Goal: Find contact information: Find contact information

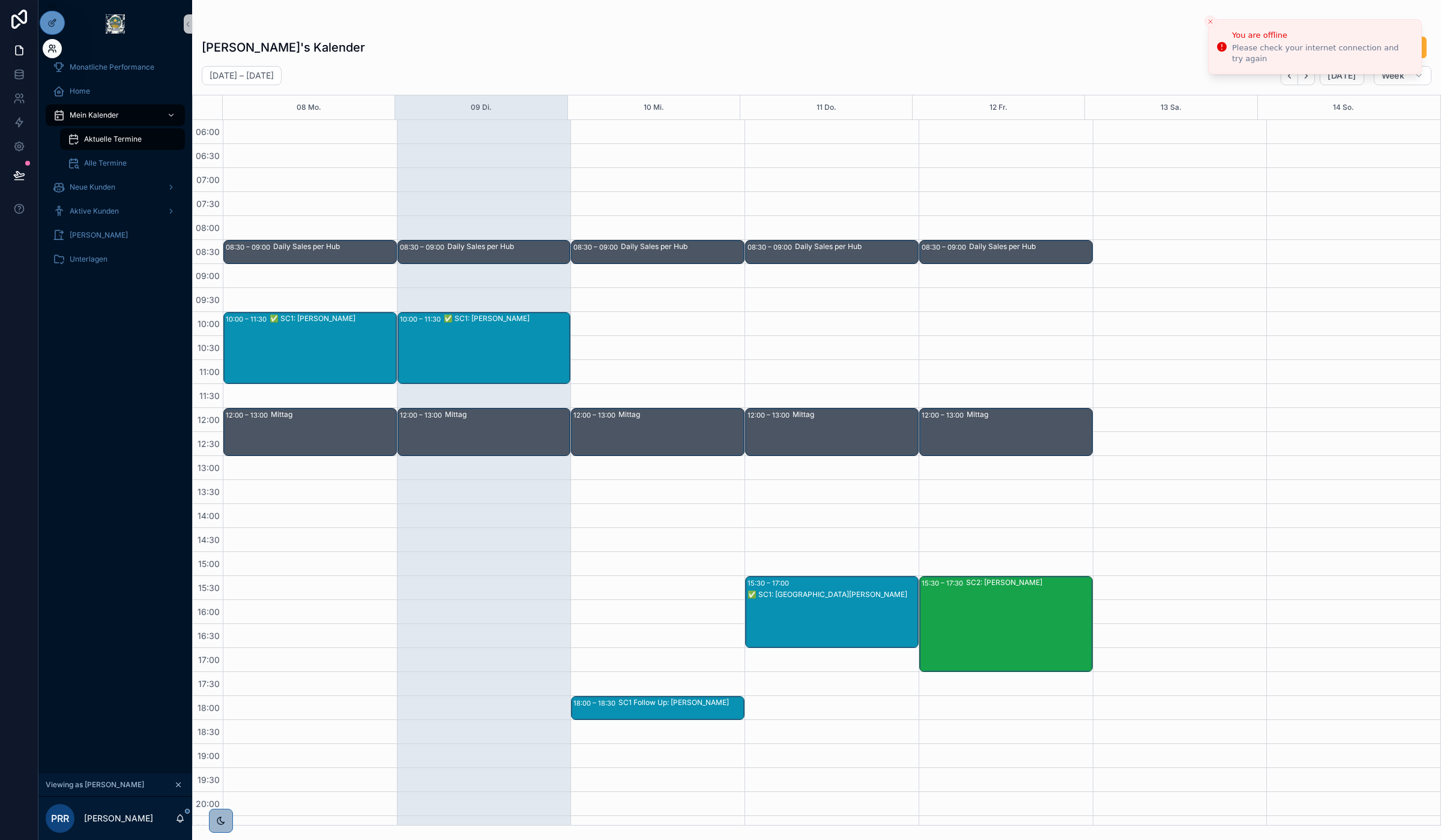
click at [54, 45] on icon at bounding box center [54, 46] width 1 height 3
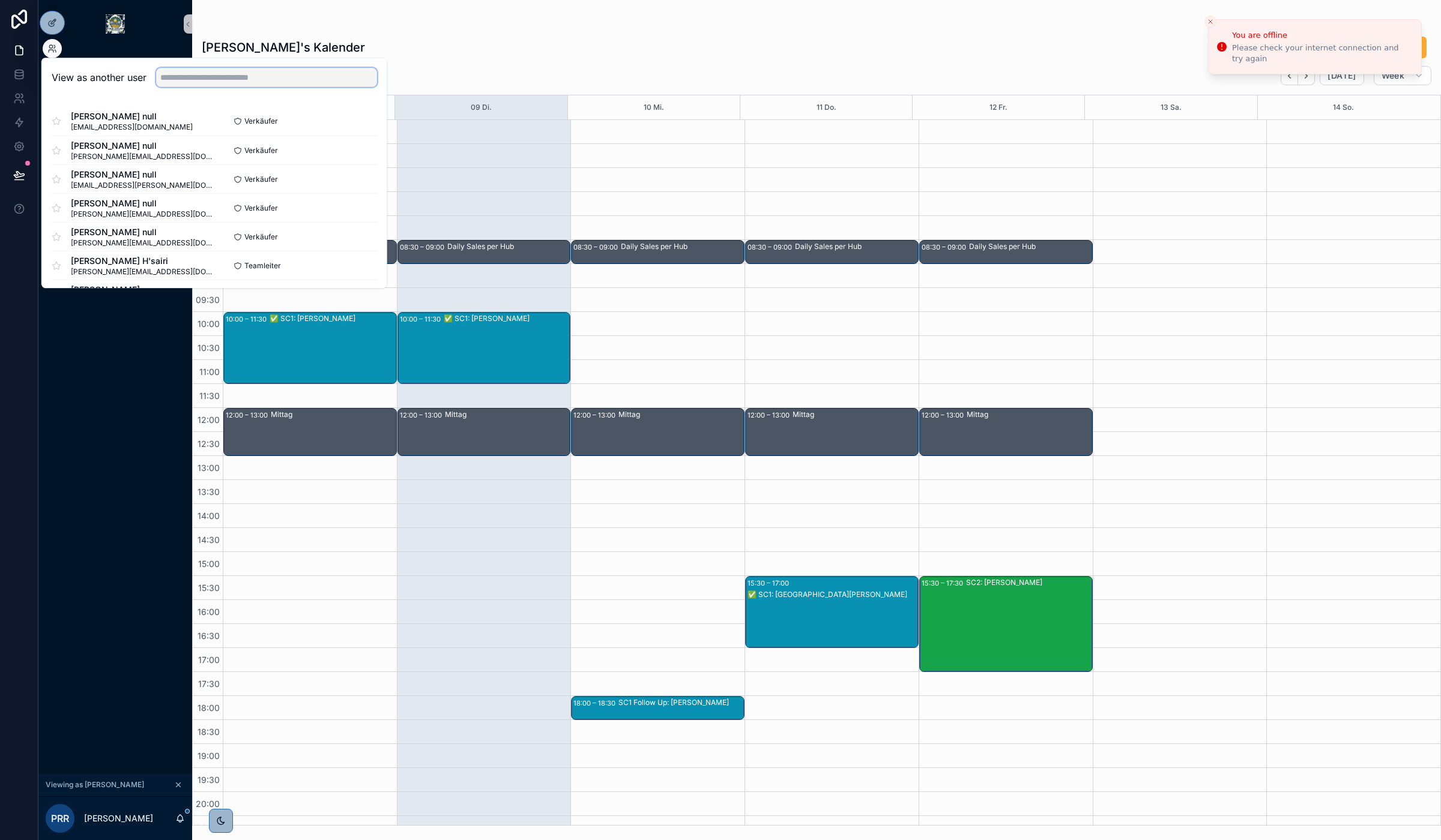
click at [245, 76] on input "text" at bounding box center [266, 77] width 221 height 20
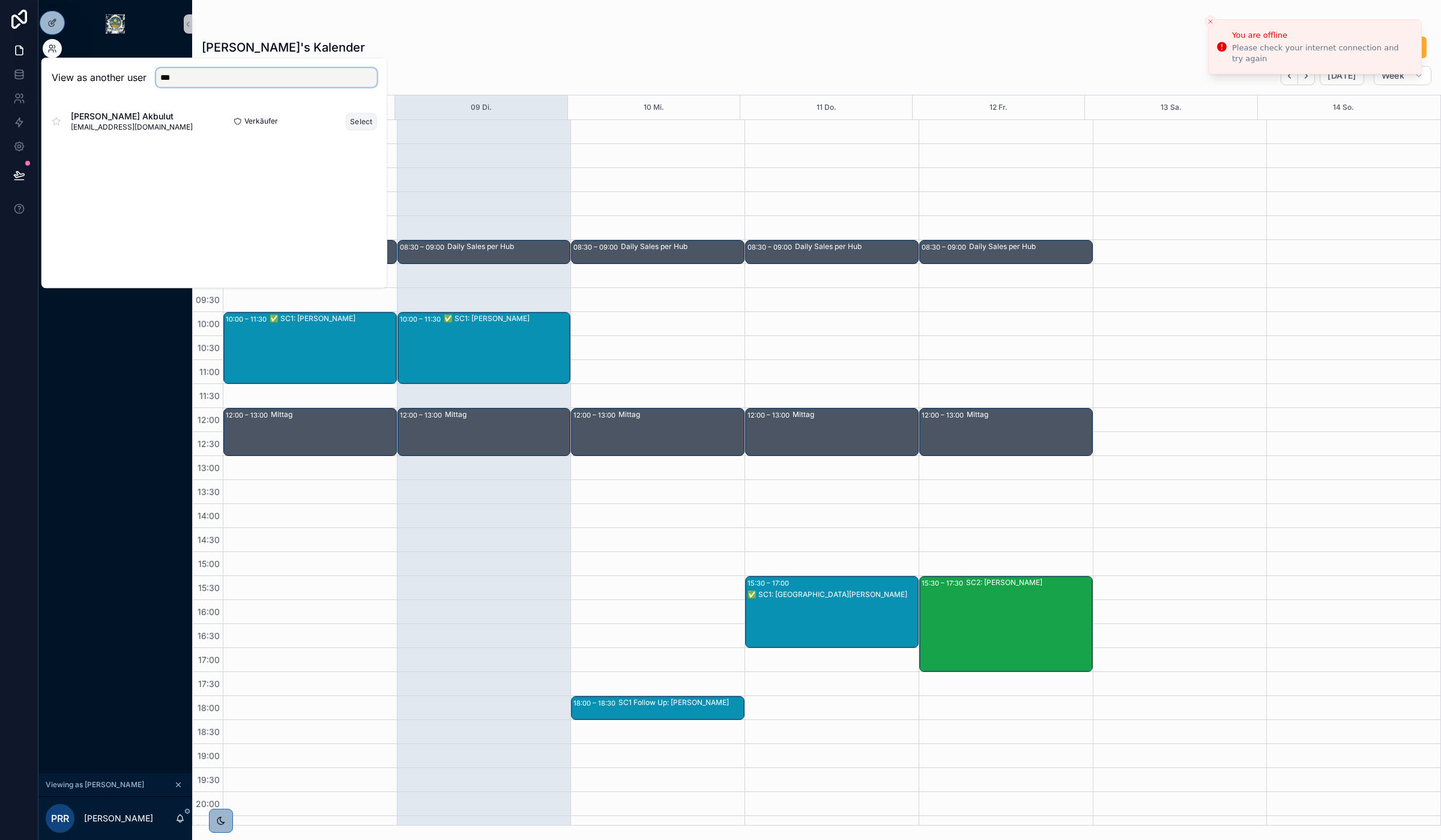
type input "***"
click at [367, 120] on button "Select" at bounding box center [360, 122] width 31 height 18
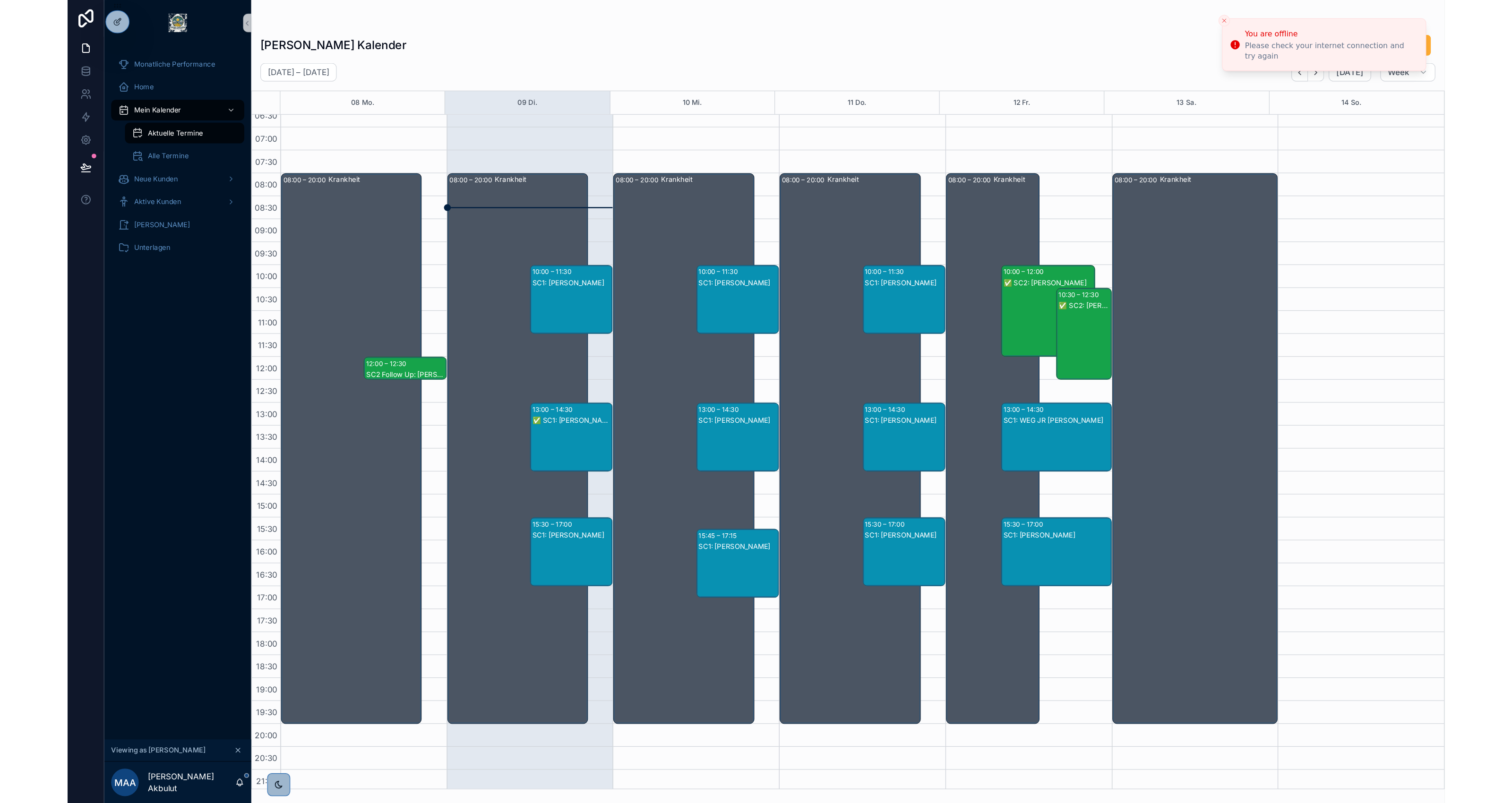
scroll to position [50, 0]
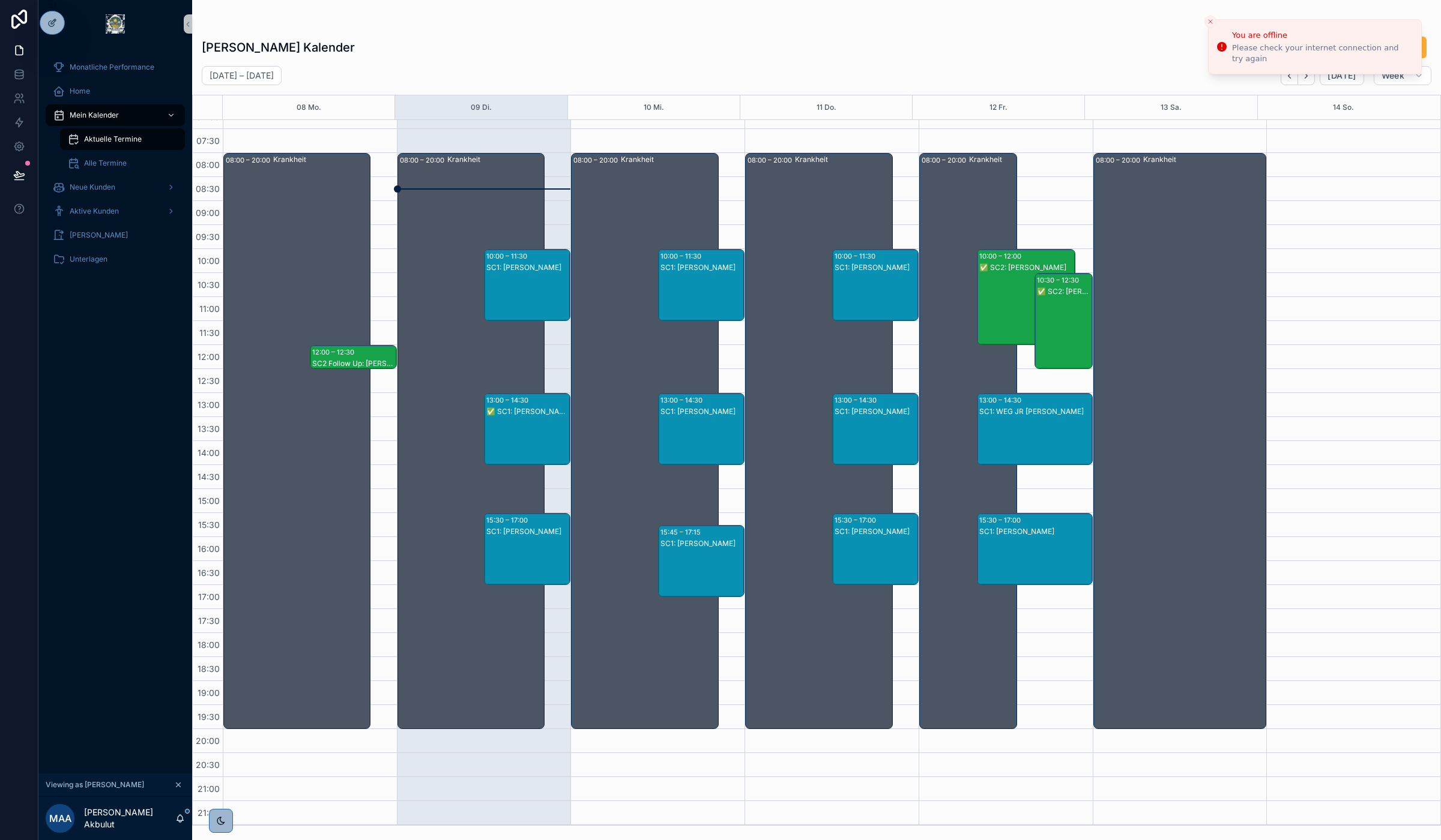
click at [544, 291] on div "SC1: Olaf Lehmann" at bounding box center [527, 297] width 83 height 69
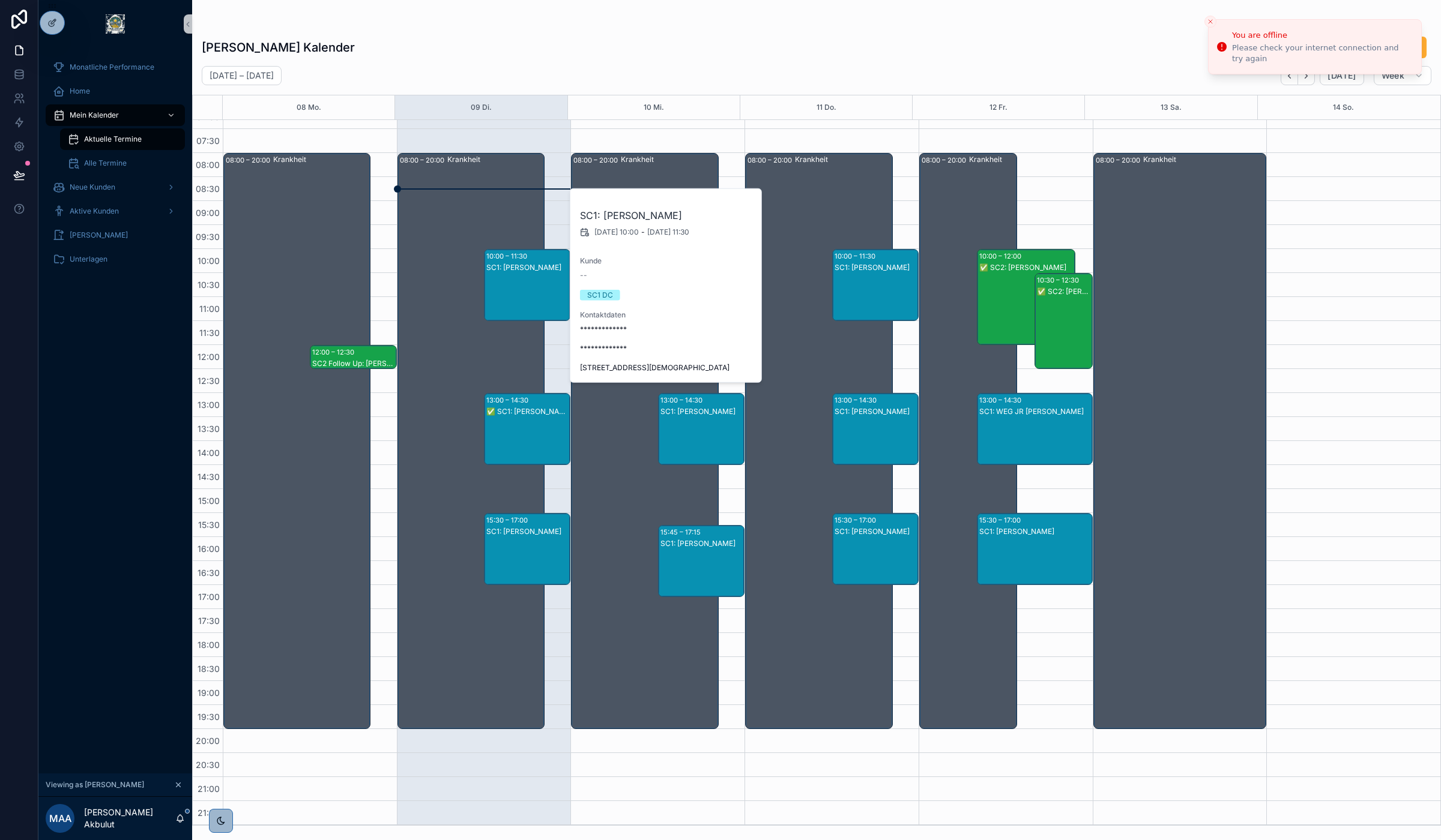
click at [583, 25] on div "scrollable content" at bounding box center [816, 24] width 1229 height 10
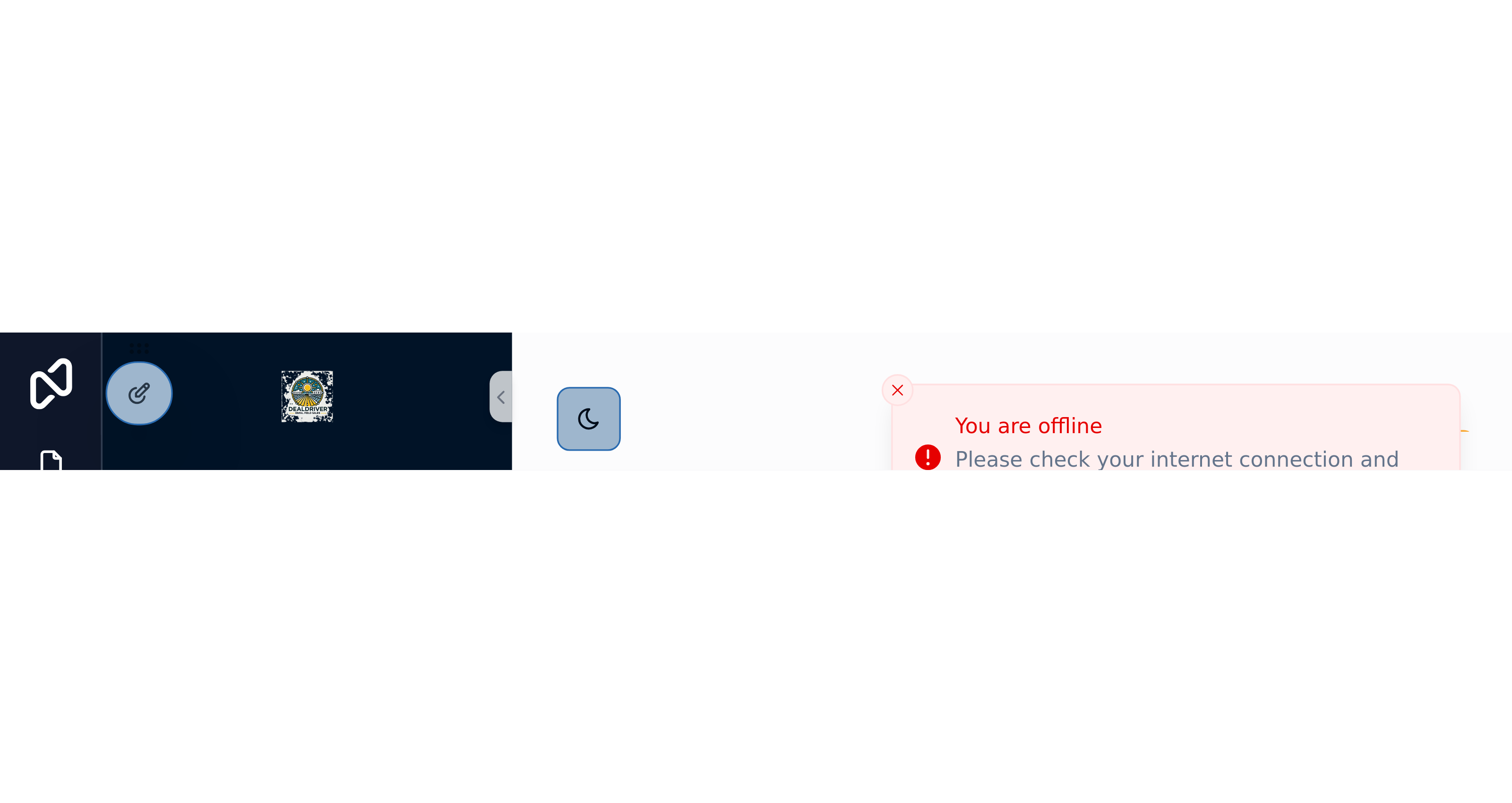
scroll to position [1, 0]
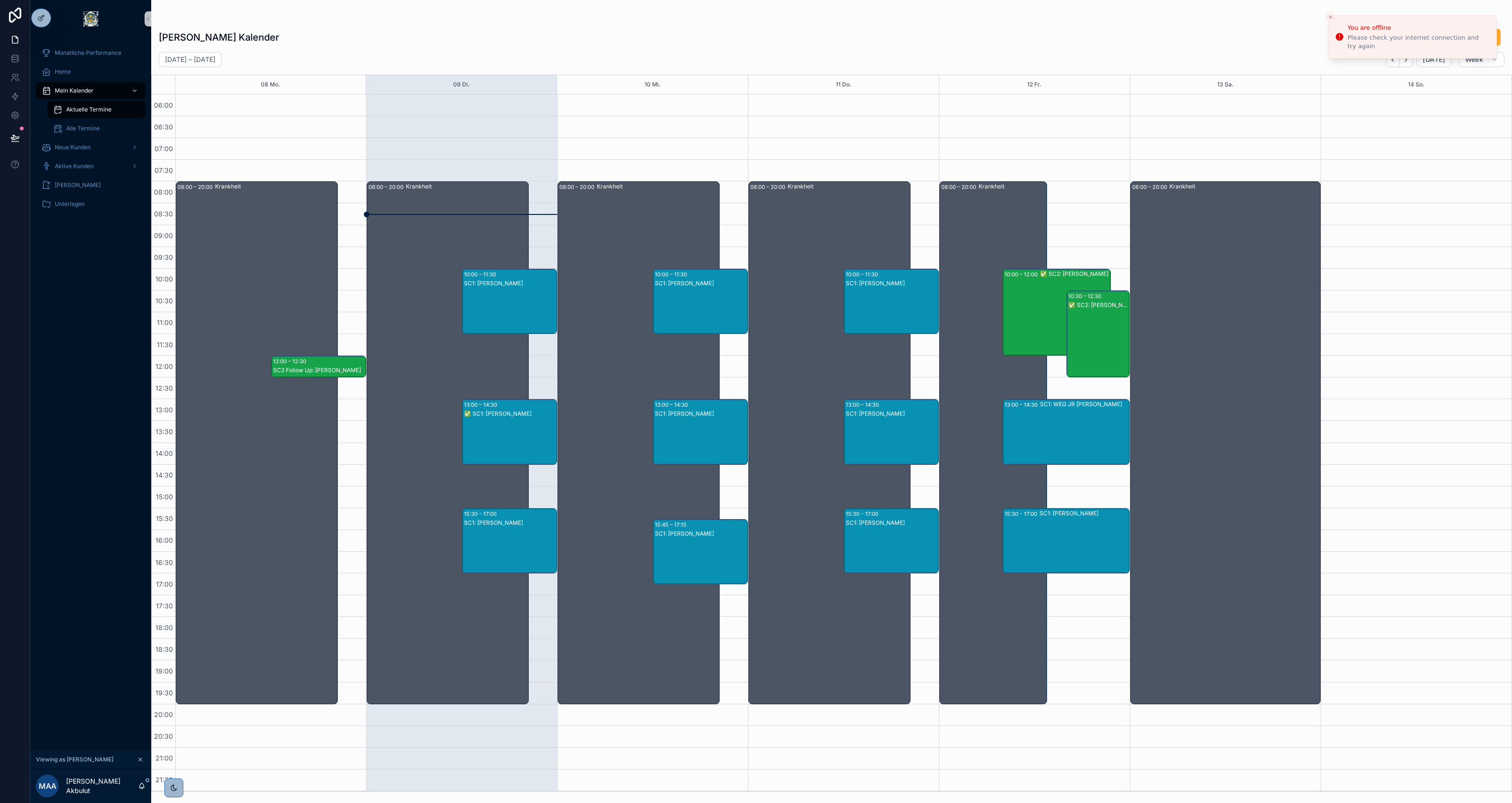
click at [483, 291] on div "10:00 – 11:30 SC1: Olaf Lehmann" at bounding box center [509, 301] width 95 height 64
click at [516, 288] on div "SC1: Olaf Lehmann" at bounding box center [510, 311] width 92 height 63
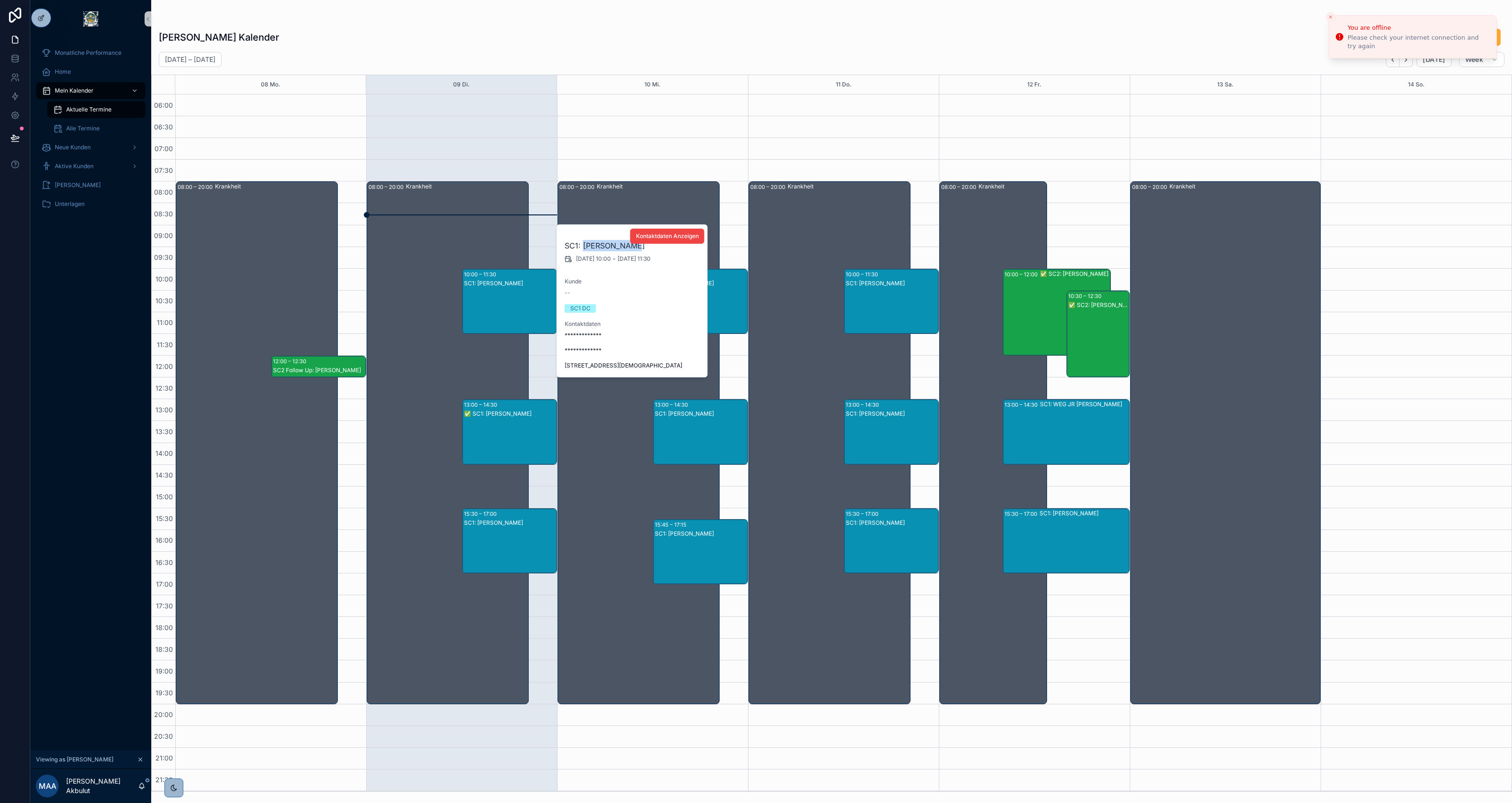
drag, startPoint x: 632, startPoint y: 246, endPoint x: 582, endPoint y: 246, distance: 50.0
click at [582, 246] on h2 "SC1: Olaf Lehmann" at bounding box center [633, 246] width 136 height 11
copy h2 "Olaf Lehmann"
click at [513, 434] on div "✅ SC1: Dieter Kraft" at bounding box center [510, 441] width 92 height 63
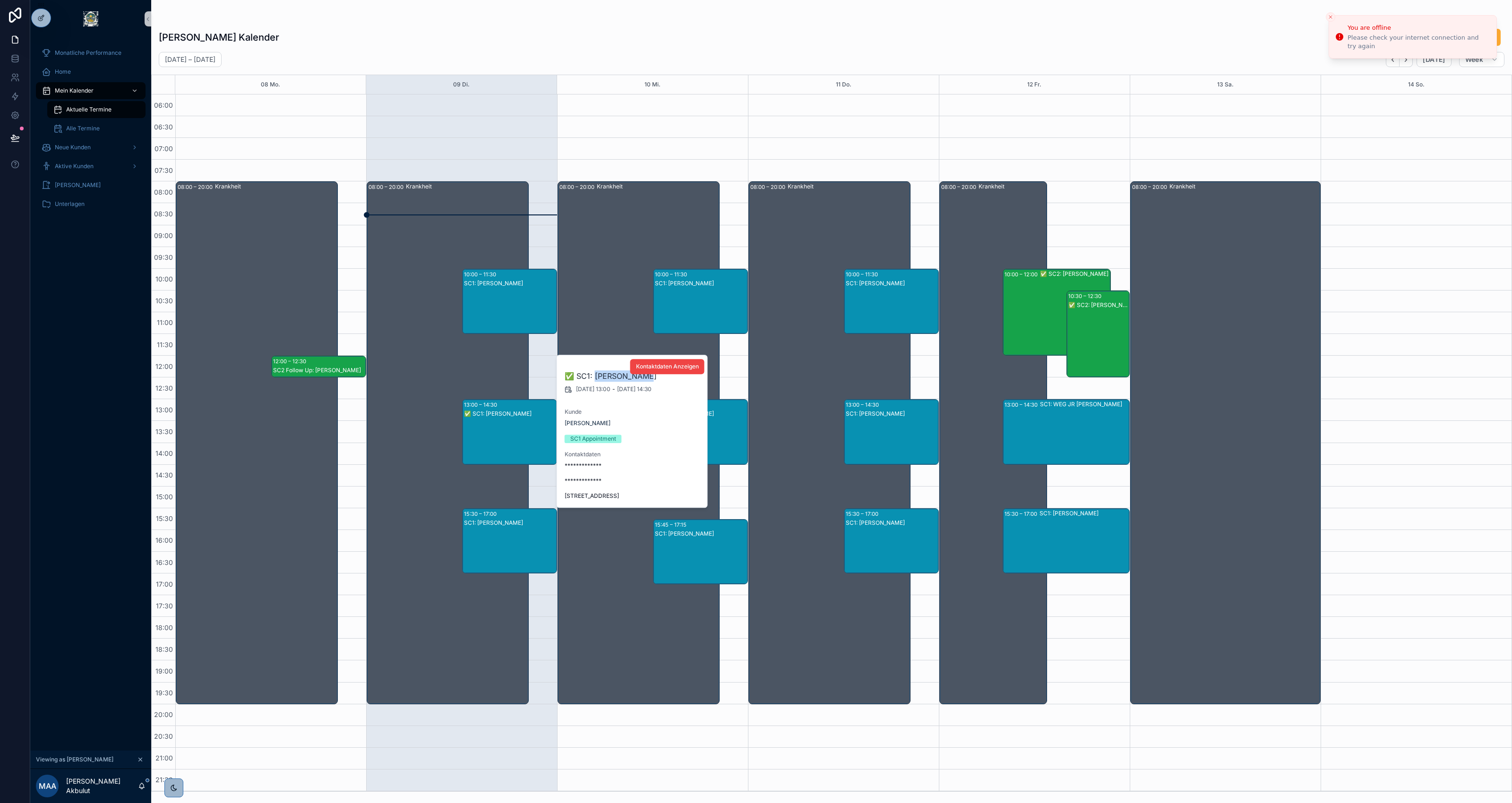
drag, startPoint x: 638, startPoint y: 376, endPoint x: 596, endPoint y: 376, distance: 42.0
click at [596, 376] on h2 "✅ SC1: Dieter Kraft" at bounding box center [633, 376] width 136 height 11
copy h2 "Dieter Kraft"
click at [514, 530] on div "SC1: Oliver Diener" at bounding box center [510, 550] width 92 height 63
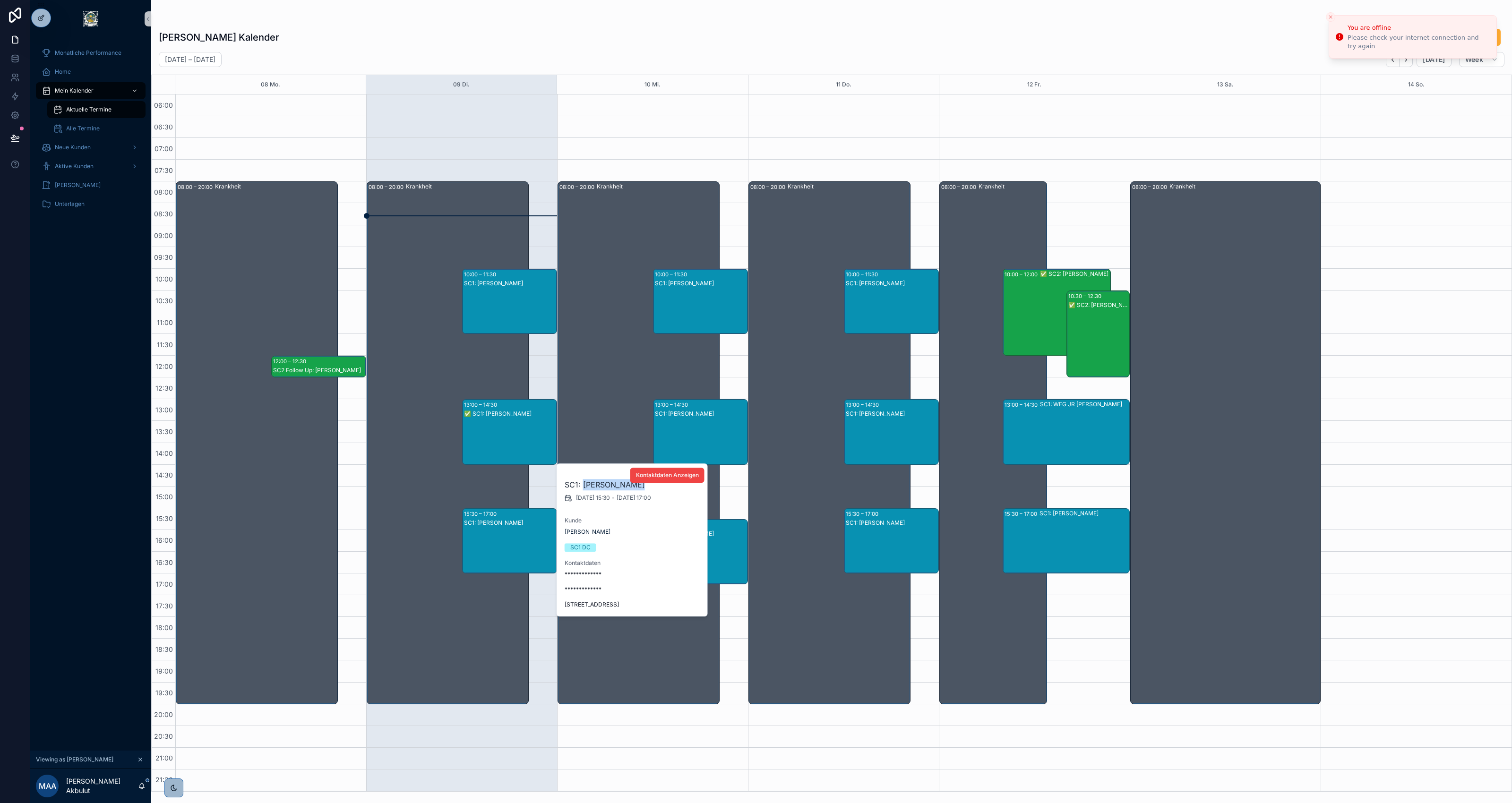
drag, startPoint x: 630, startPoint y: 486, endPoint x: 584, endPoint y: 483, distance: 46.1
click at [584, 483] on h2 "SC1: Oliver Diener" at bounding box center [633, 485] width 136 height 11
copy h2 "Oliver Diener"
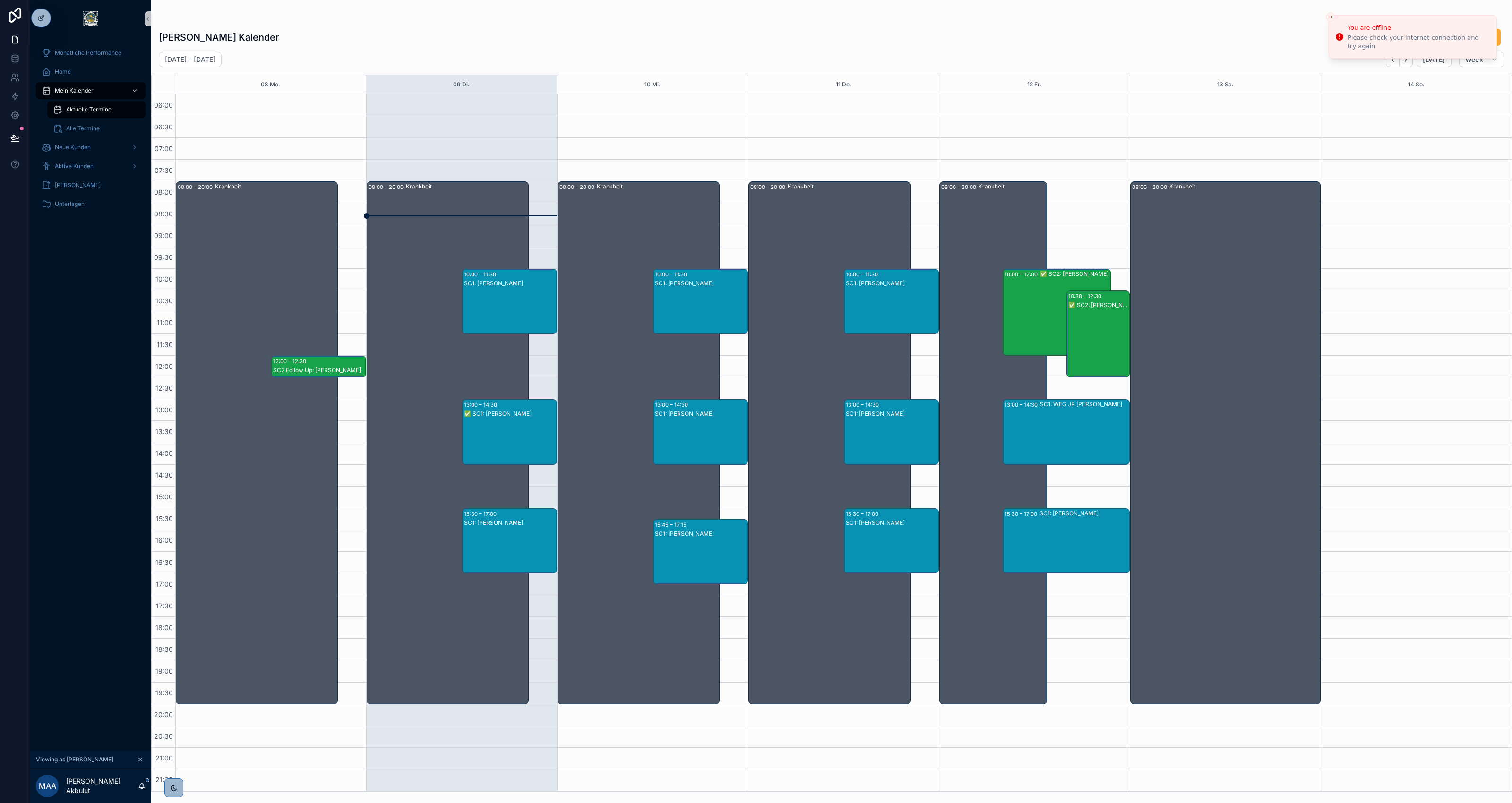
click at [699, 298] on div "SC1: Ingo Thellmann" at bounding box center [701, 311] width 92 height 63
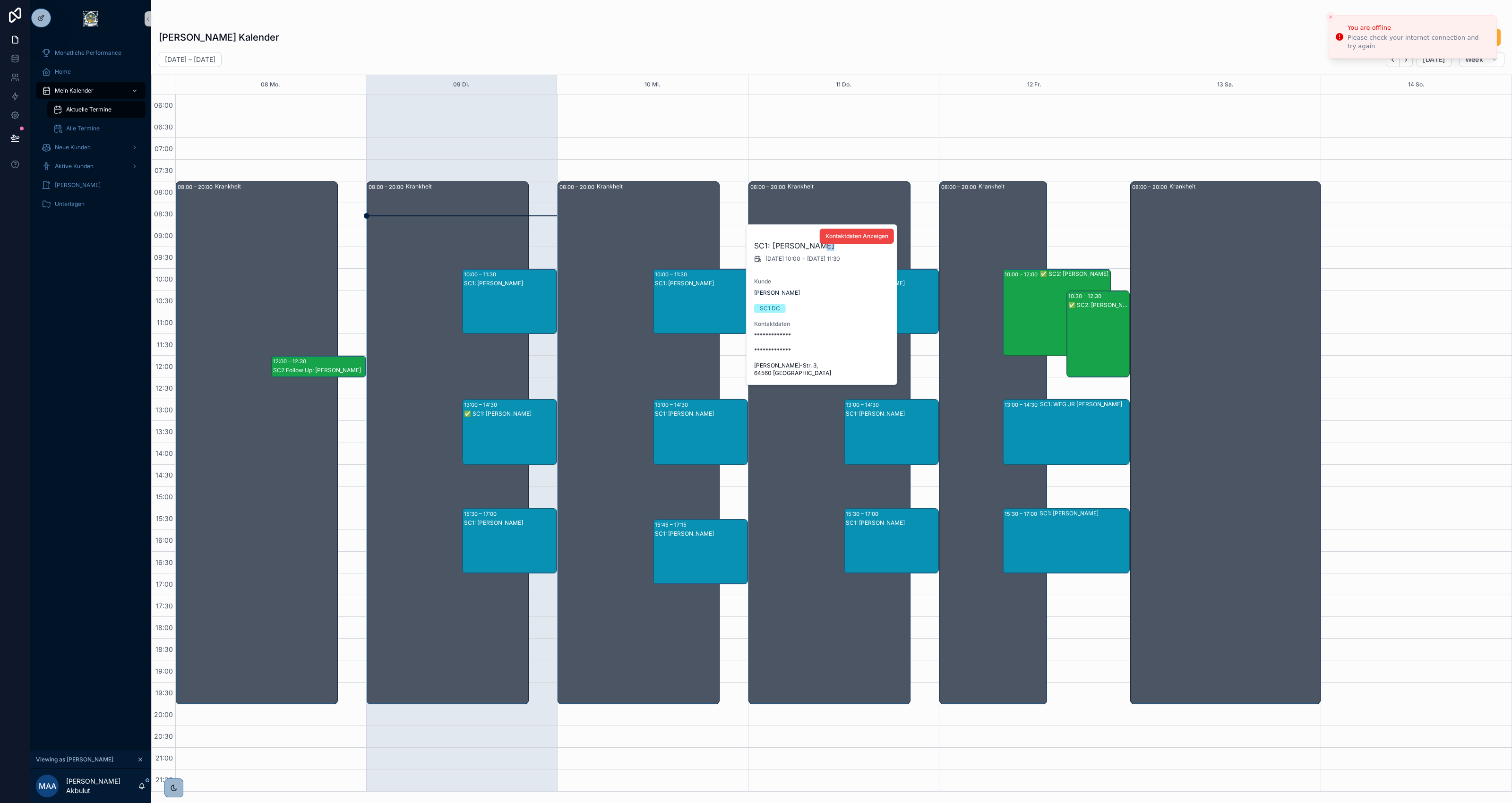
drag, startPoint x: 823, startPoint y: 247, endPoint x: 813, endPoint y: 250, distance: 10.4
click at [813, 250] on h2 "SC1: Ingo Thellmann" at bounding box center [822, 246] width 136 height 11
drag, startPoint x: 813, startPoint y: 250, endPoint x: 771, endPoint y: 250, distance: 42.0
click at [771, 250] on h2 "SC1: Ingo Thellmann" at bounding box center [822, 246] width 136 height 11
copy h2 "Ingo Thellmann"
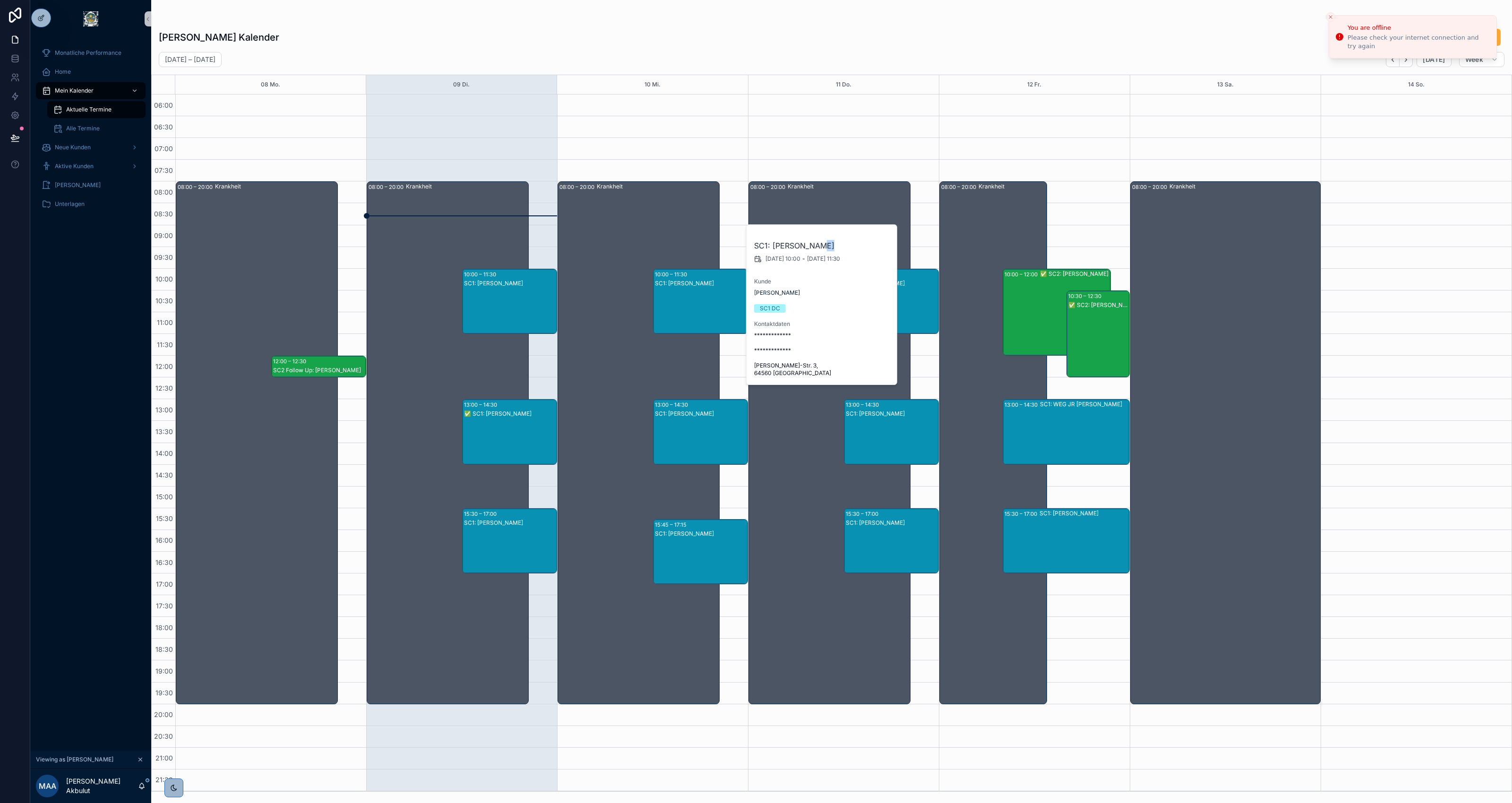
click at [694, 427] on div "SC1: Heribert Klettke" at bounding box center [701, 441] width 92 height 63
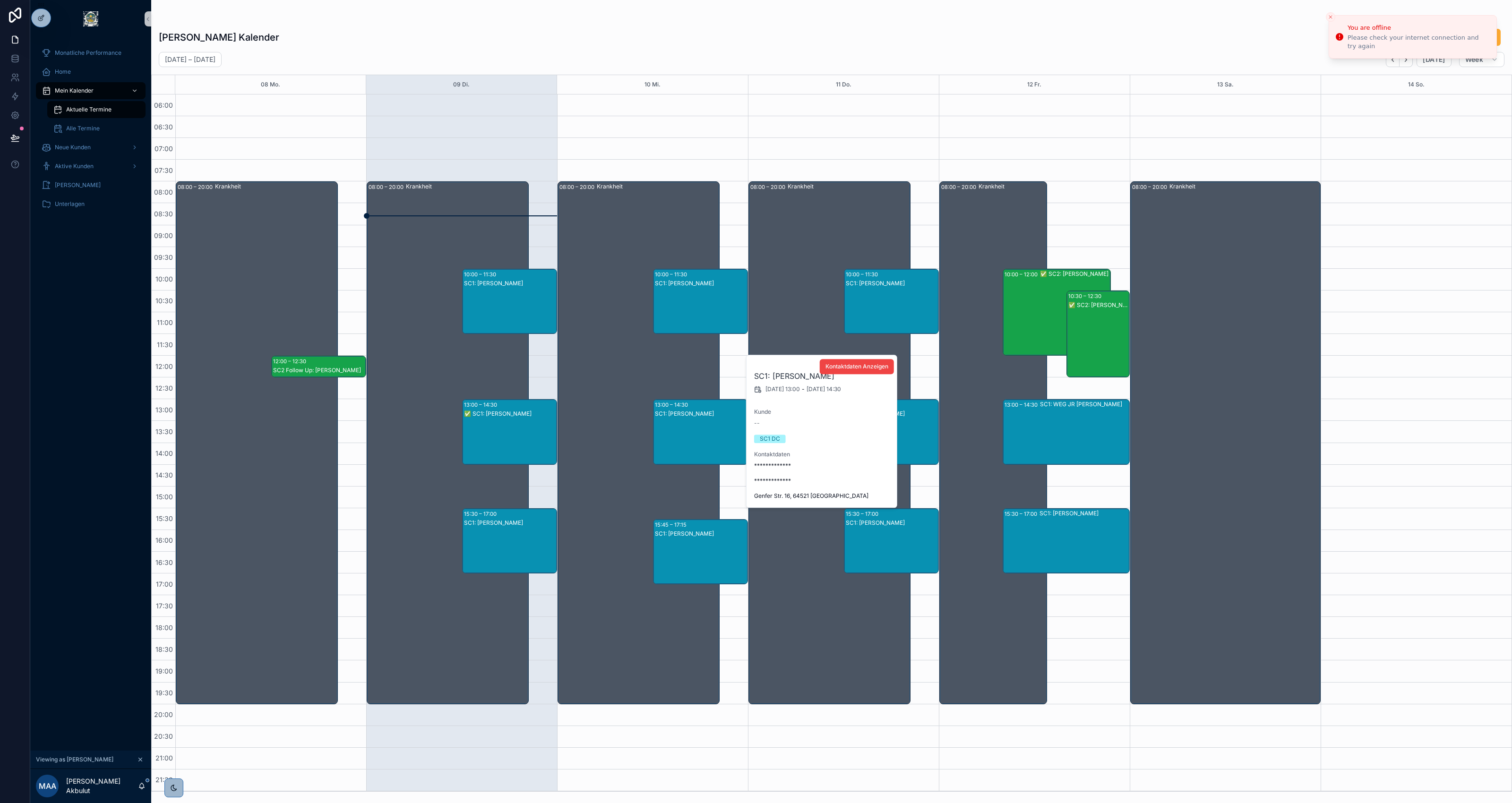
drag, startPoint x: 830, startPoint y: 378, endPoint x: 774, endPoint y: 379, distance: 56.0
click at [774, 379] on h2 "SC1: Heribert Klettke" at bounding box center [822, 376] width 136 height 11
copy h2 "Heribert Klettke"
click at [713, 539] on div "SC1: Tekin Demirkaya" at bounding box center [701, 561] width 92 height 63
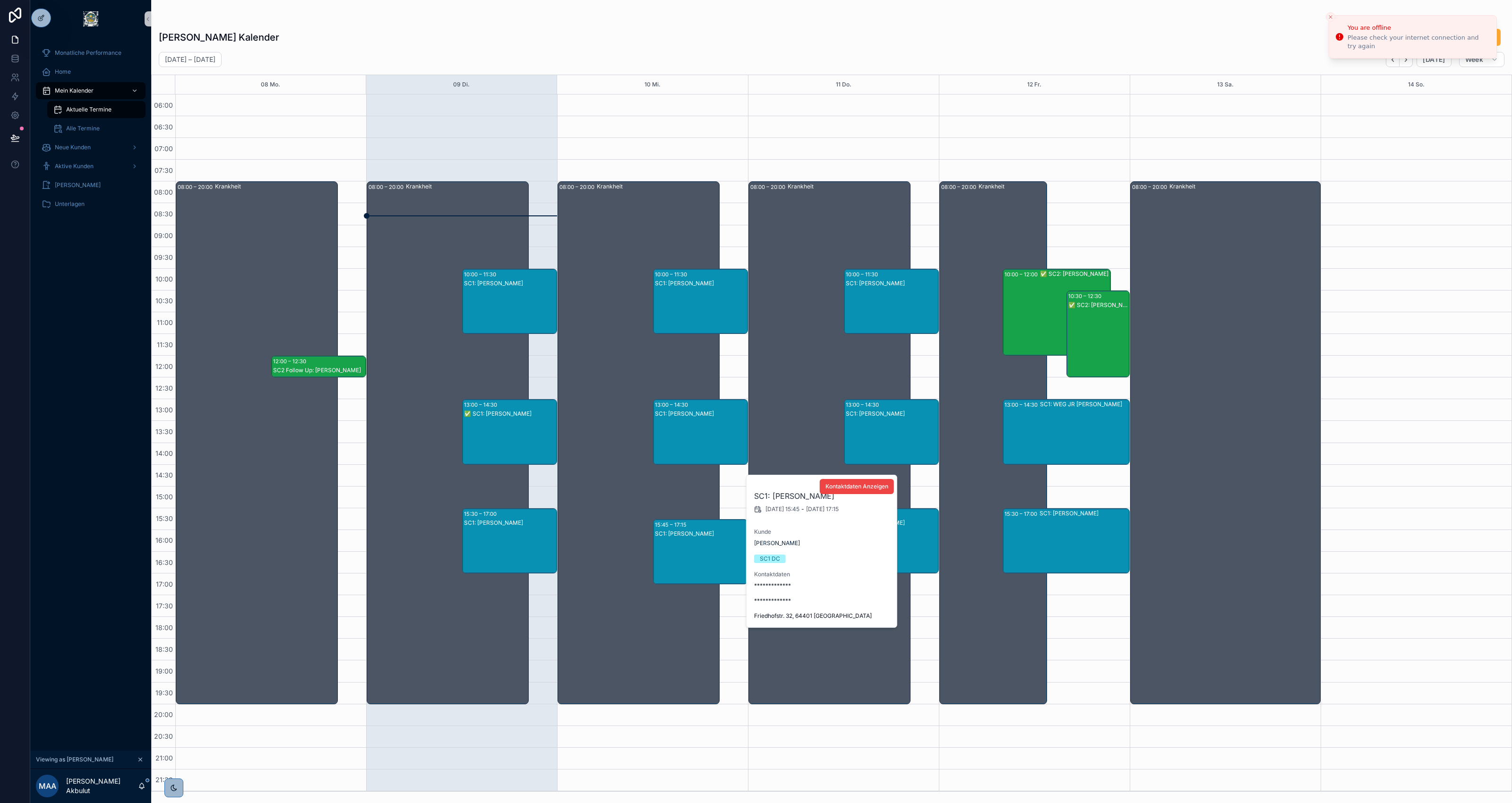
drag, startPoint x: 830, startPoint y: 496, endPoint x: 771, endPoint y: 495, distance: 59.0
click at [771, 495] on h2 "SC1: Tekin Demirkaya" at bounding box center [822, 496] width 136 height 11
copy h2 "Tekin Demirkaya"
click at [881, 308] on div "SC1: Rachid Belhadi" at bounding box center [892, 311] width 92 height 63
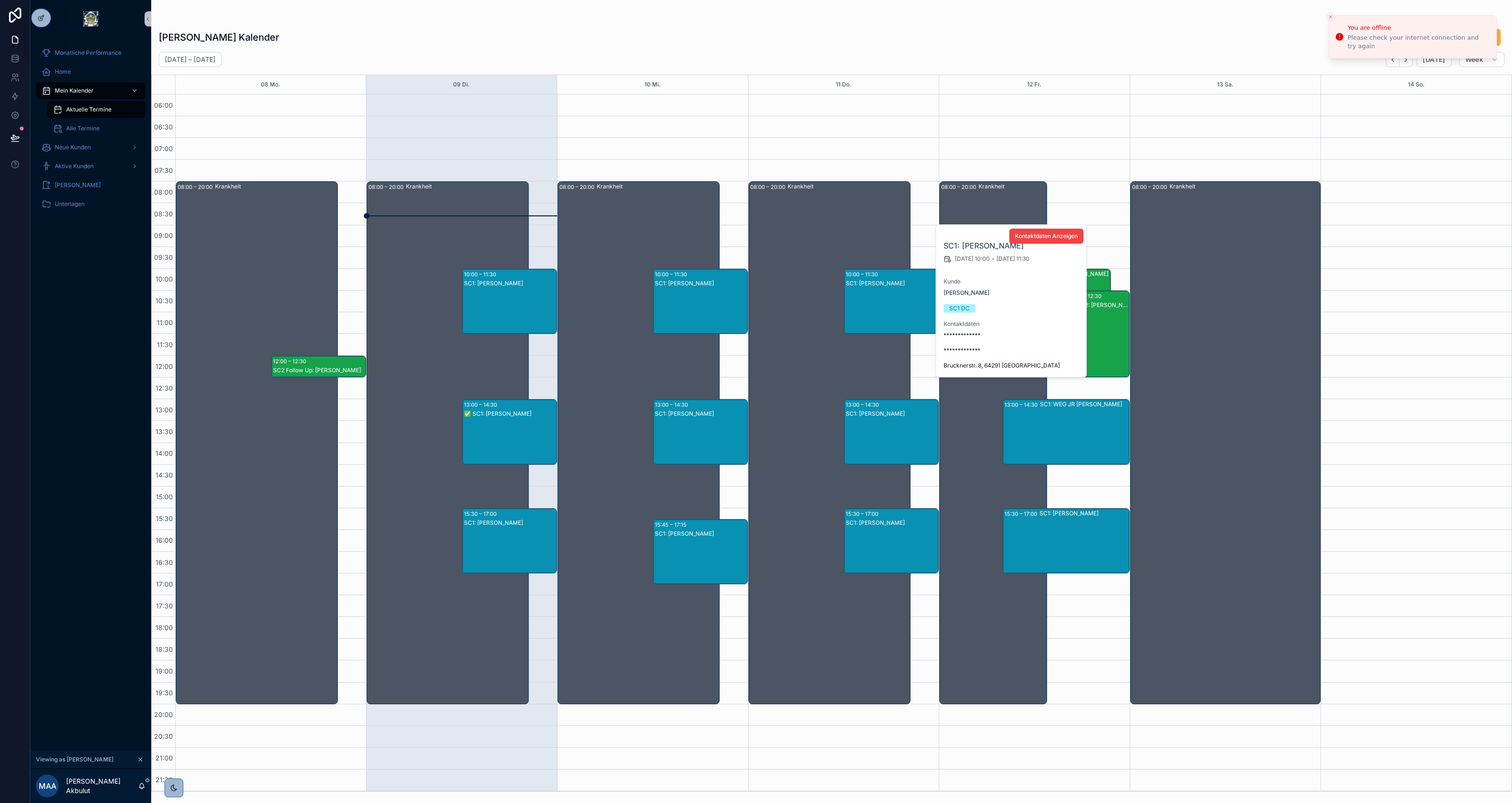
drag, startPoint x: 1014, startPoint y: 247, endPoint x: 961, endPoint y: 247, distance: 53.0
click at [961, 247] on h2 "SC1: Rachid Belhadi" at bounding box center [1012, 246] width 136 height 11
copy h2 "Rachid Belhadi"
click at [895, 419] on div "SC1: Klaus Conrad" at bounding box center [892, 441] width 92 height 63
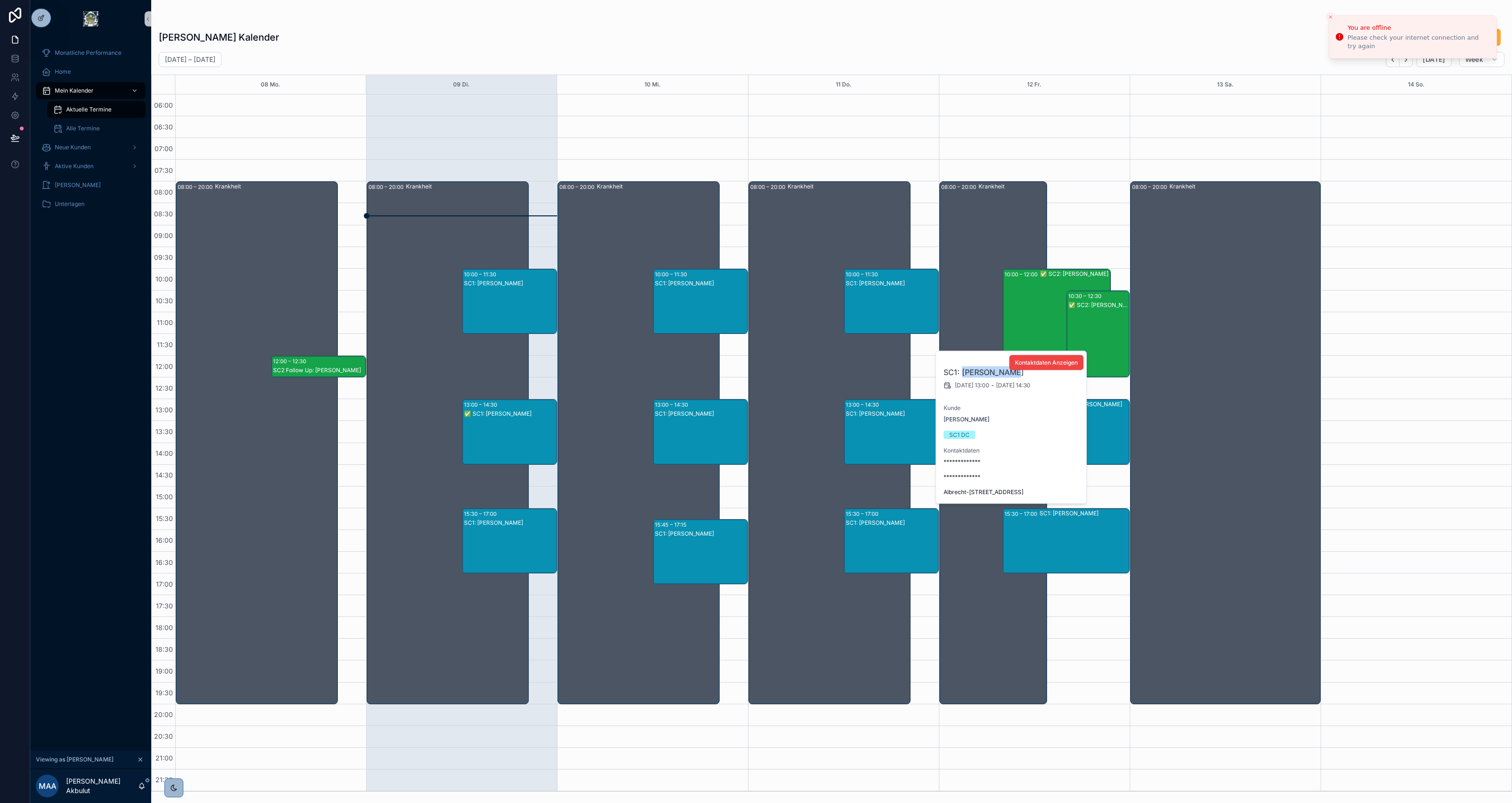
drag, startPoint x: 1010, startPoint y: 370, endPoint x: 963, endPoint y: 372, distance: 47.0
click at [963, 372] on h2 "SC1: Klaus Conrad" at bounding box center [1012, 372] width 136 height 11
copy h2 "Klaus Conrad"
click at [903, 526] on div "SC1: Serge Bertrand Meupe" at bounding box center [892, 523] width 92 height 8
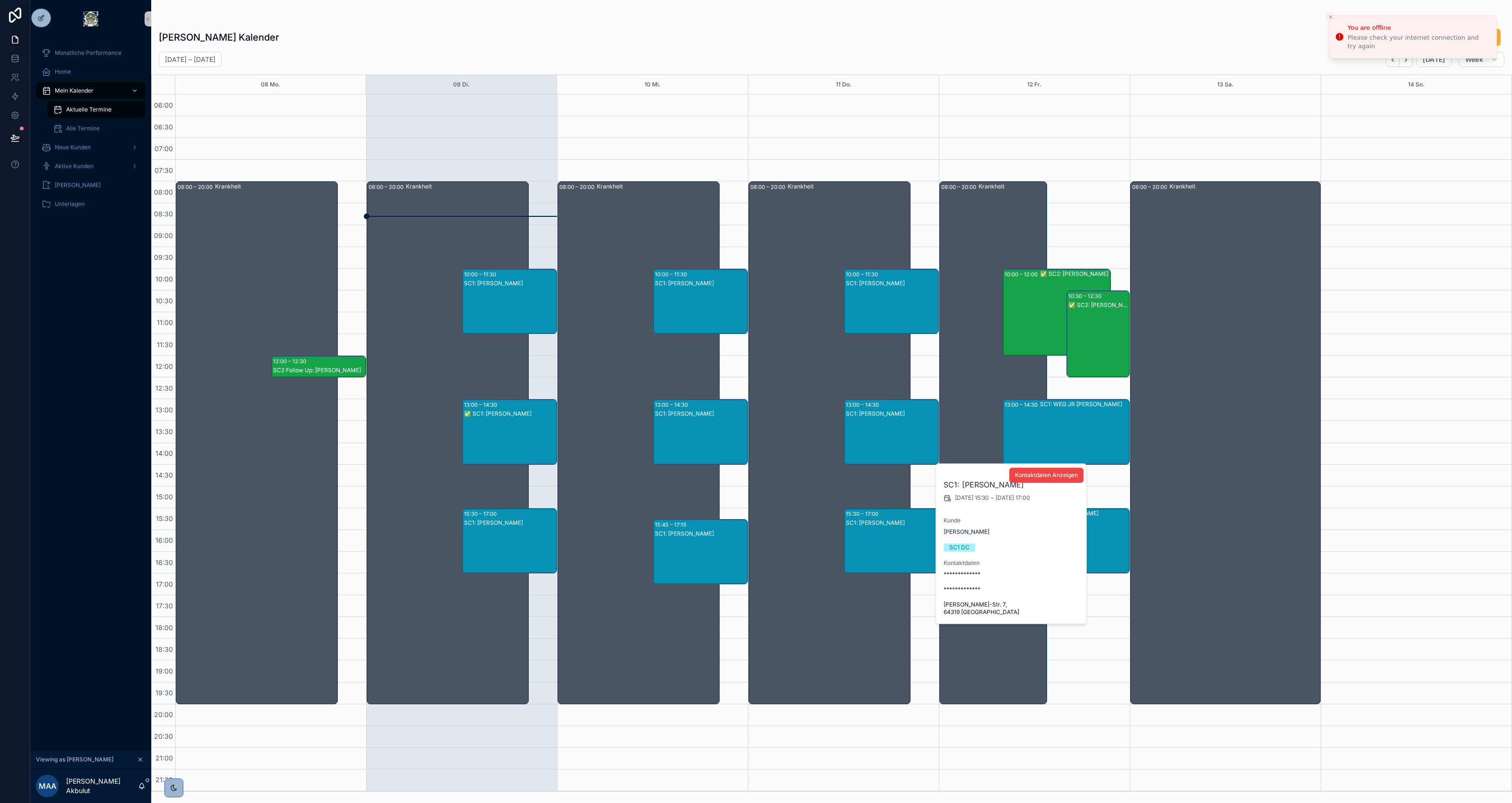
drag, startPoint x: 1040, startPoint y: 487, endPoint x: 963, endPoint y: 486, distance: 77.0
click at [963, 486] on h2 "SC1: Serge Bertrand Meupe" at bounding box center [1012, 485] width 136 height 11
copy h2 "Serge Bertrand Meupe"
click at [1030, 331] on div "10:00 – 12:00 ✅ SC2: Matthias Perl" at bounding box center [1057, 312] width 106 height 86
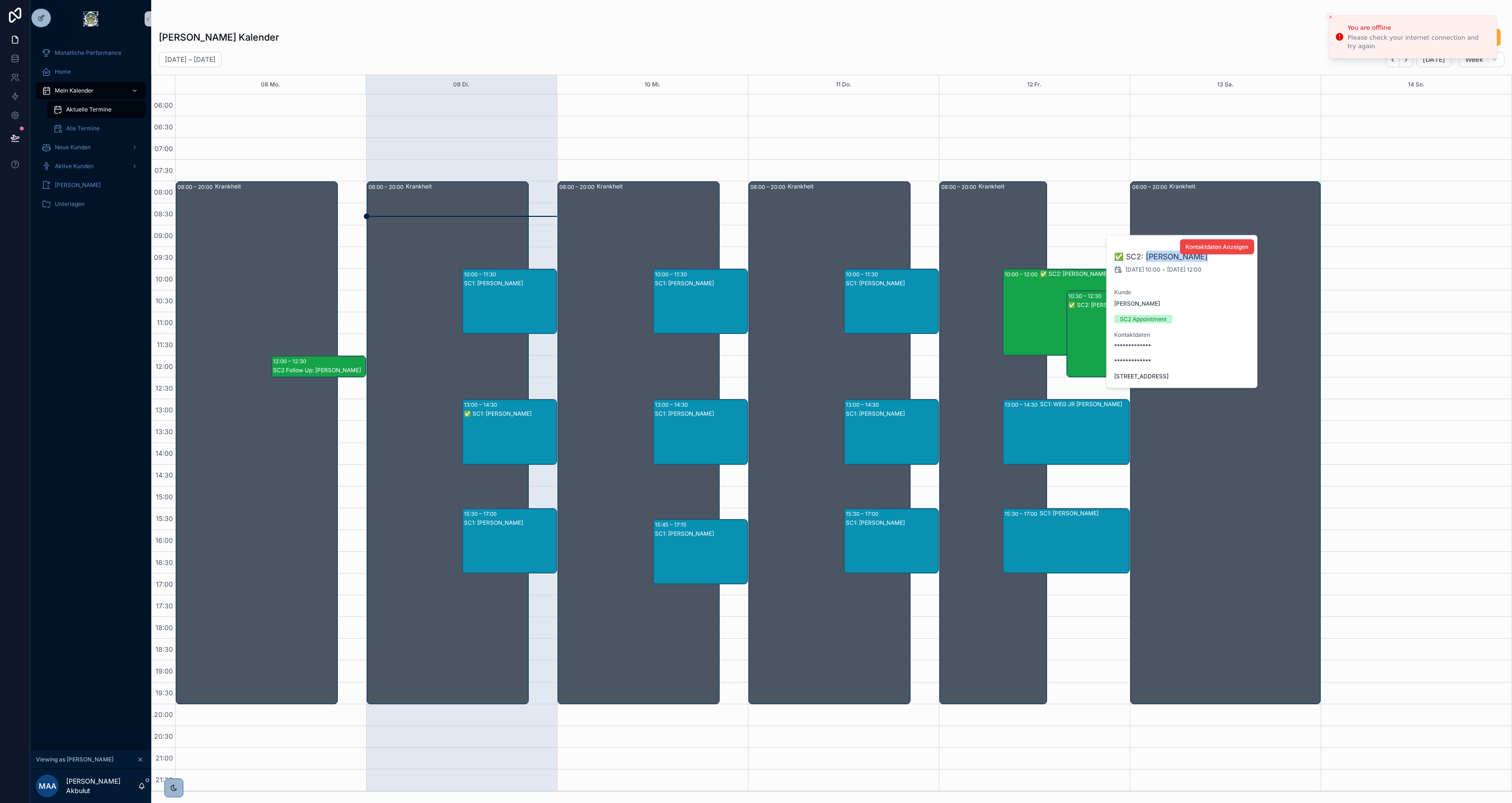
drag, startPoint x: 1191, startPoint y: 256, endPoint x: 1147, endPoint y: 260, distance: 44.2
click at [1134, 260] on h2 "✅ SC2: Matthias Perl" at bounding box center [1182, 256] width 136 height 11
copy h2 "Matthias Perl"
click at [1071, 331] on div "✅ SC2: Matthias Perl" at bounding box center [1099, 343] width 60 height 85
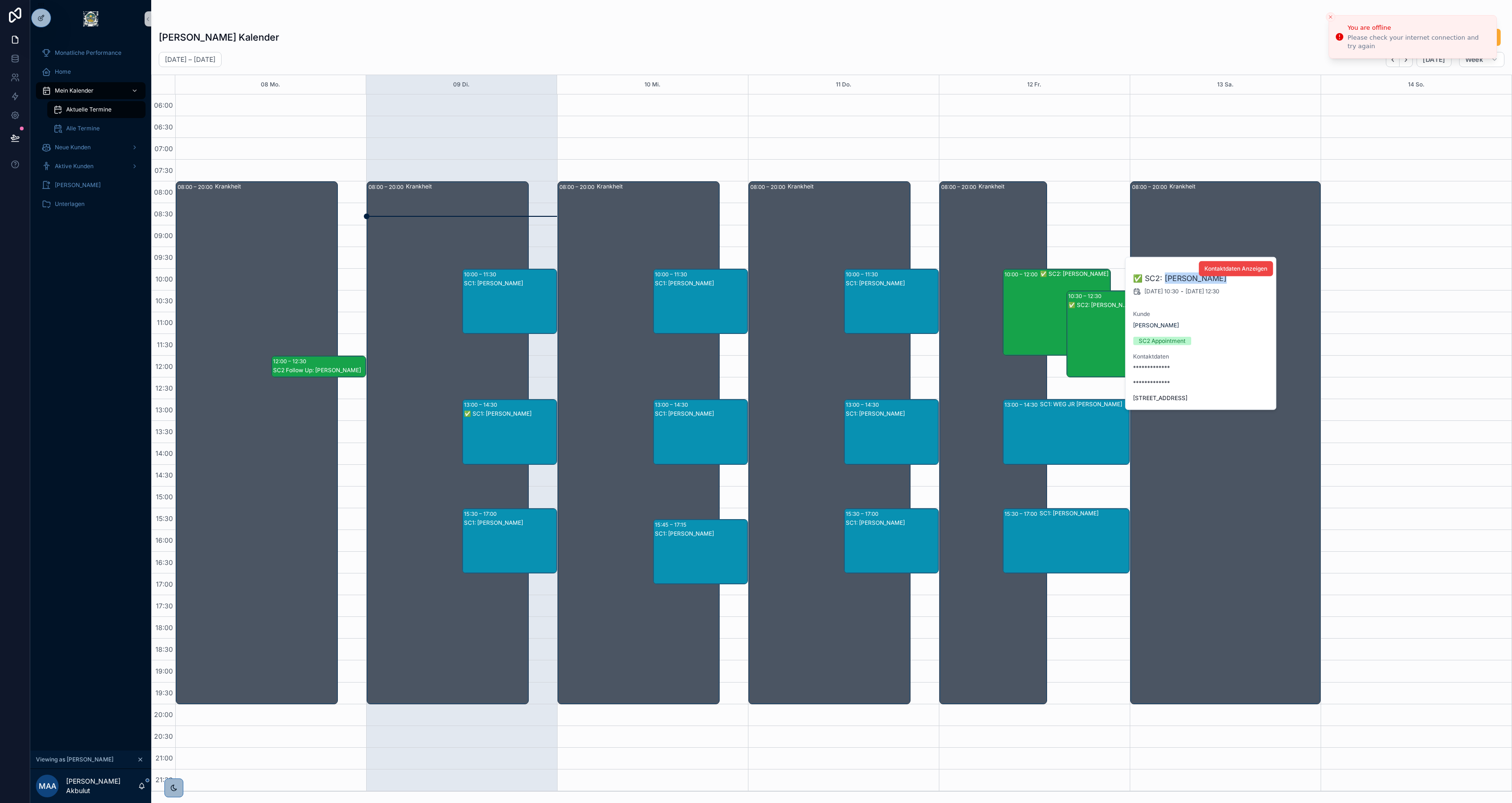
drag, startPoint x: 1212, startPoint y: 279, endPoint x: 1166, endPoint y: 282, distance: 46.1
click at [1134, 282] on h2 "✅ SC2: Matthias Perl" at bounding box center [1201, 278] width 136 height 11
click at [1068, 432] on div "SC1: WEG JR Andreas Lembach" at bounding box center [1084, 432] width 89 height 63
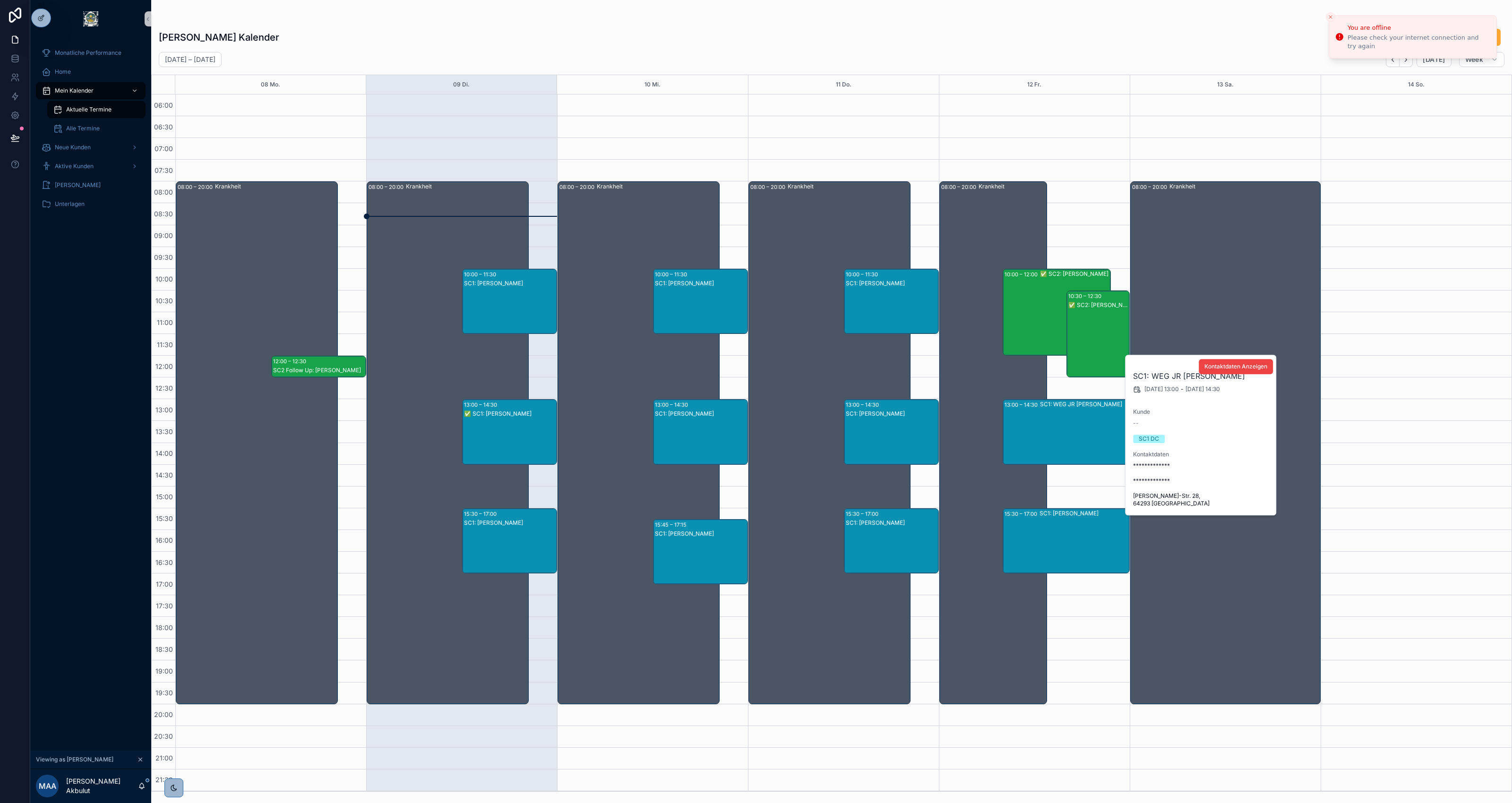
drag, startPoint x: 1246, startPoint y: 376, endPoint x: 1154, endPoint y: 378, distance: 92.0
click at [1134, 378] on h2 "SC1: WEG JR Andreas Lembach" at bounding box center [1201, 376] width 136 height 11
click at [1099, 522] on div "SC1: Ramu Kolturu" at bounding box center [1084, 541] width 89 height 63
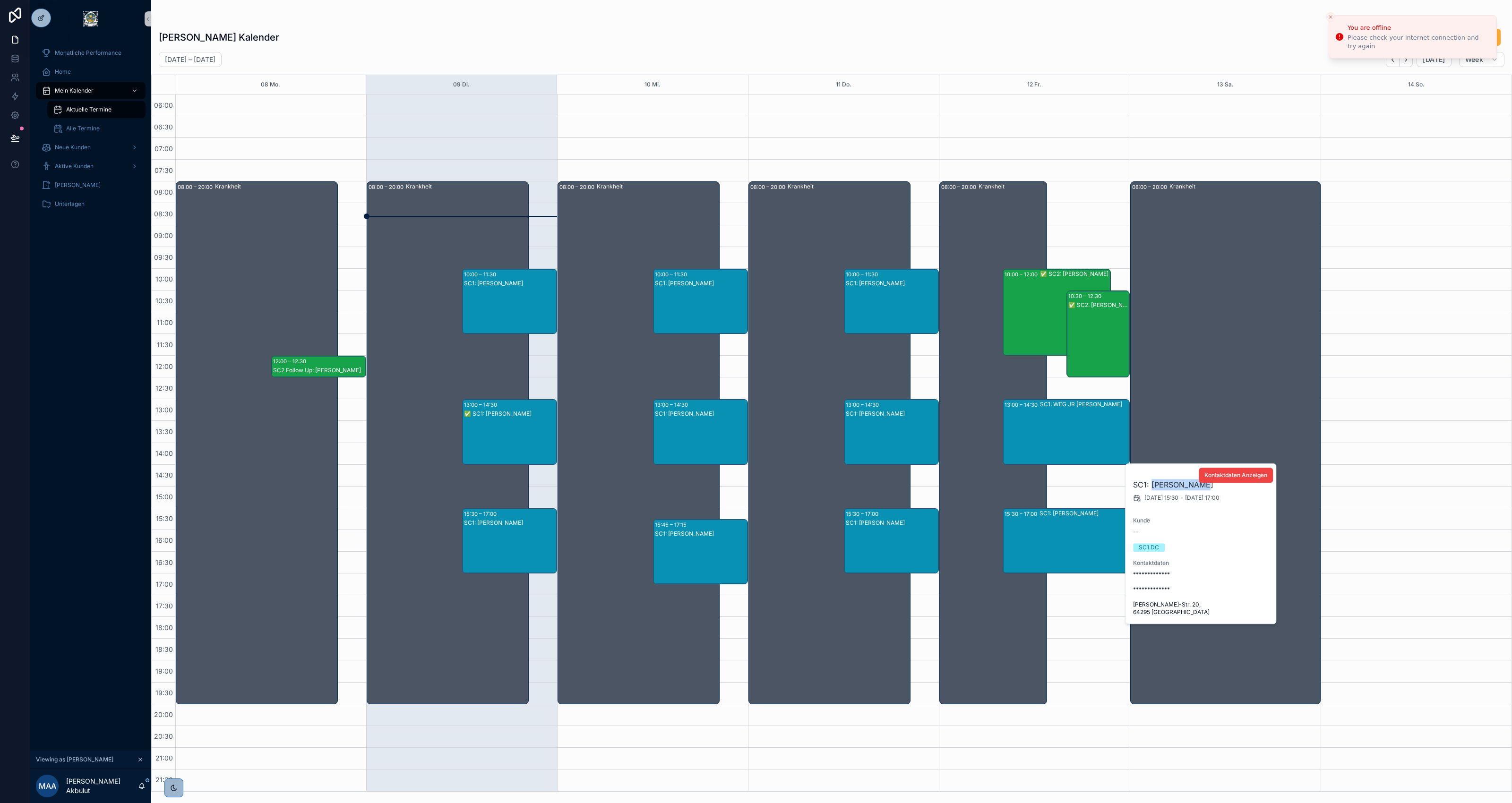
drag, startPoint x: 1199, startPoint y: 486, endPoint x: 1152, endPoint y: 487, distance: 47.0
click at [1134, 487] on h2 "SC1: Ramu Kolturu" at bounding box center [1201, 485] width 136 height 11
click at [1134, 15] on icon "Close toast" at bounding box center [1331, 17] width 6 height 6
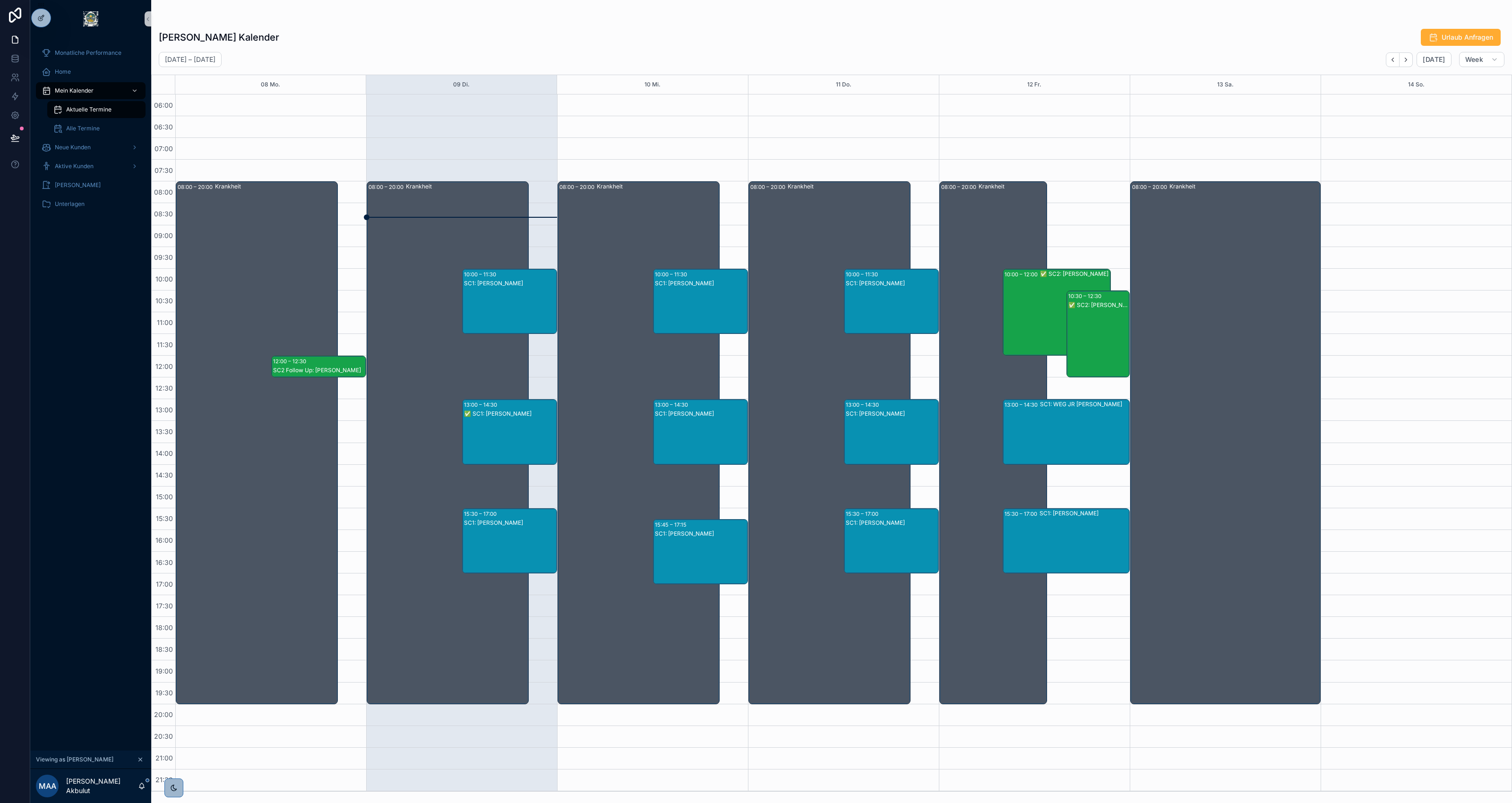
click at [1134, 45] on div "Mikail Akbulut's Kalender Urlaub Anfragen" at bounding box center [832, 37] width 1346 height 18
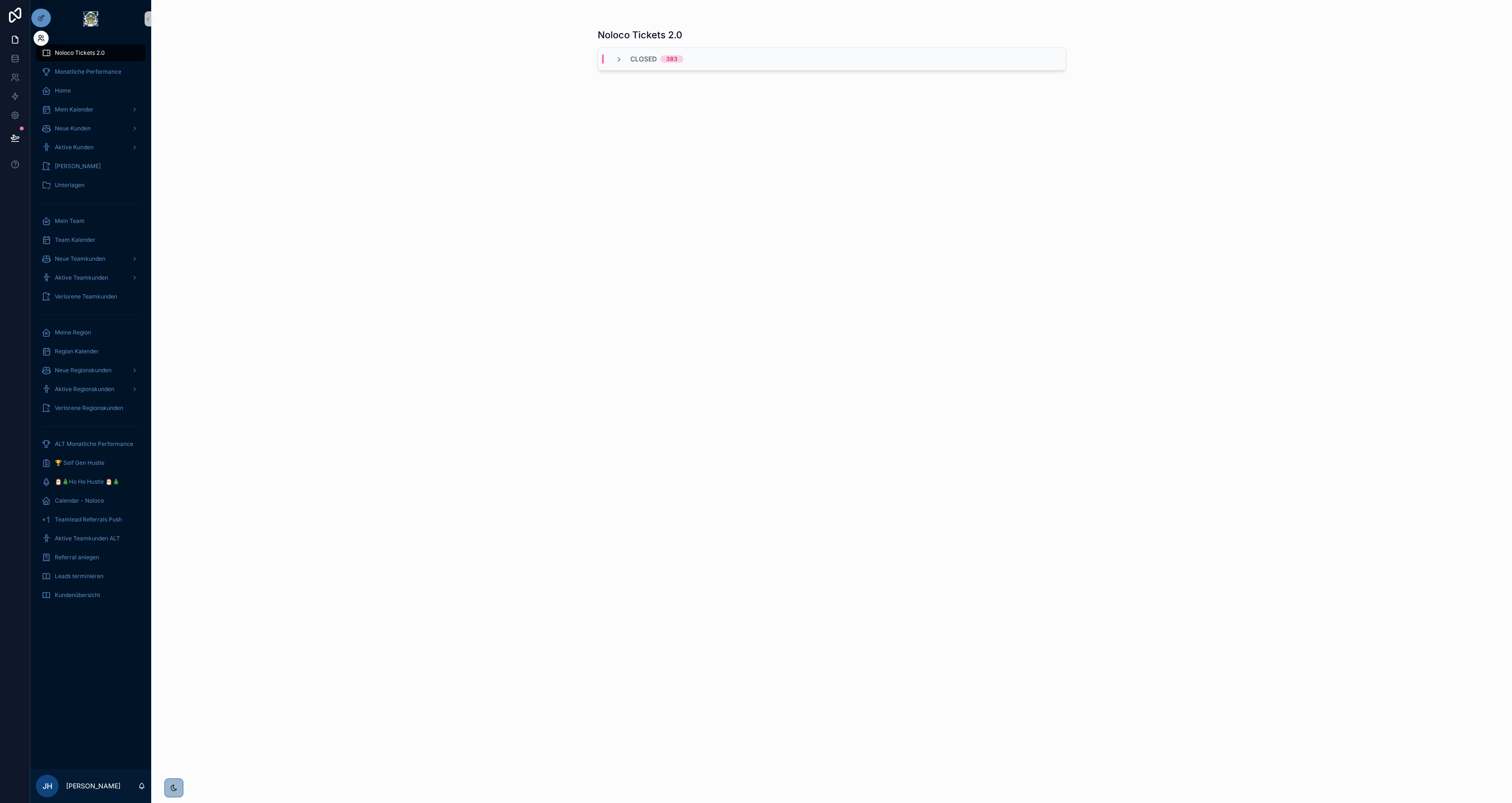
click at [39, 39] on icon at bounding box center [40, 40] width 4 height 2
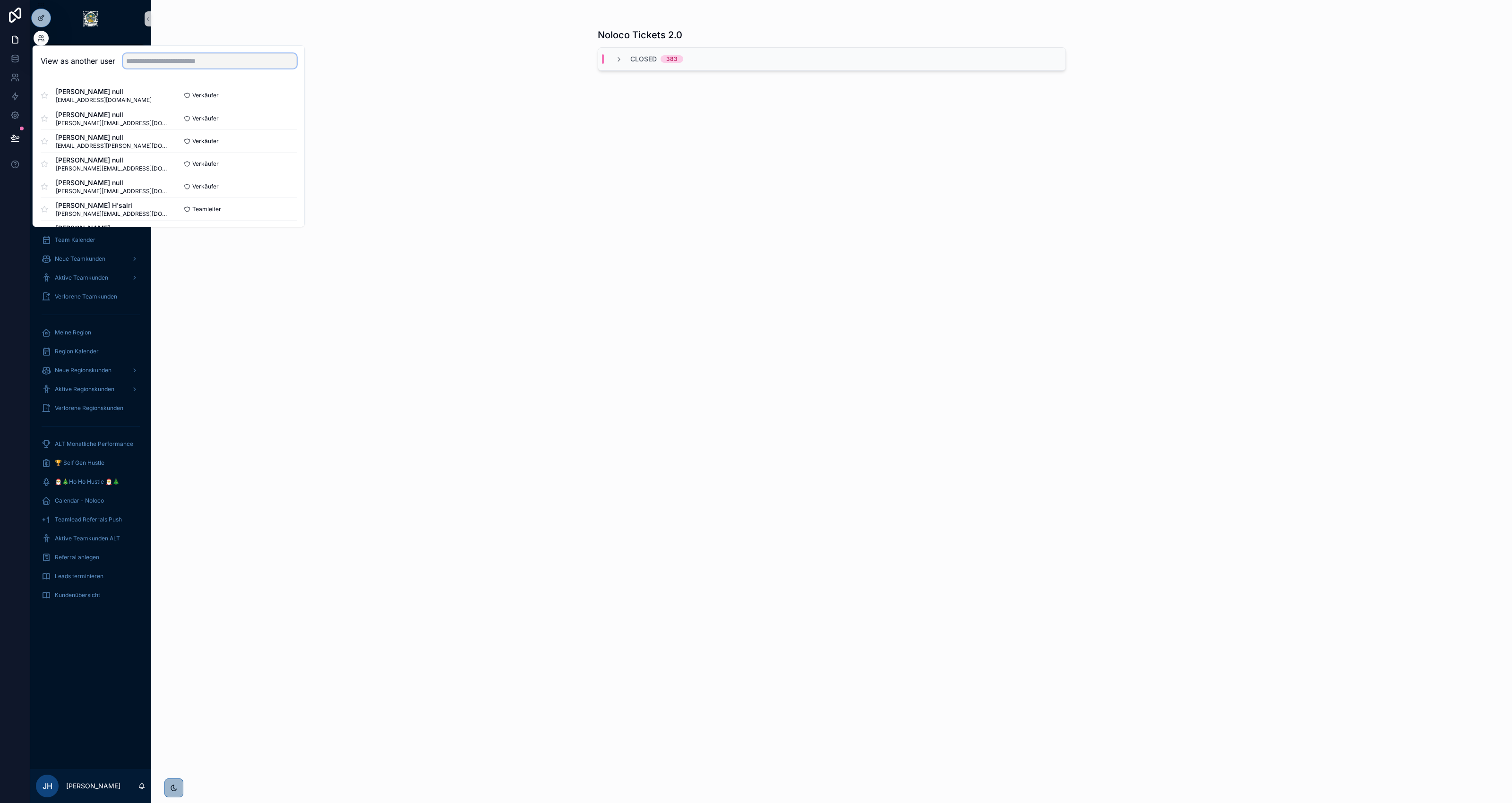
click at [162, 64] on input "text" at bounding box center [209, 61] width 174 height 15
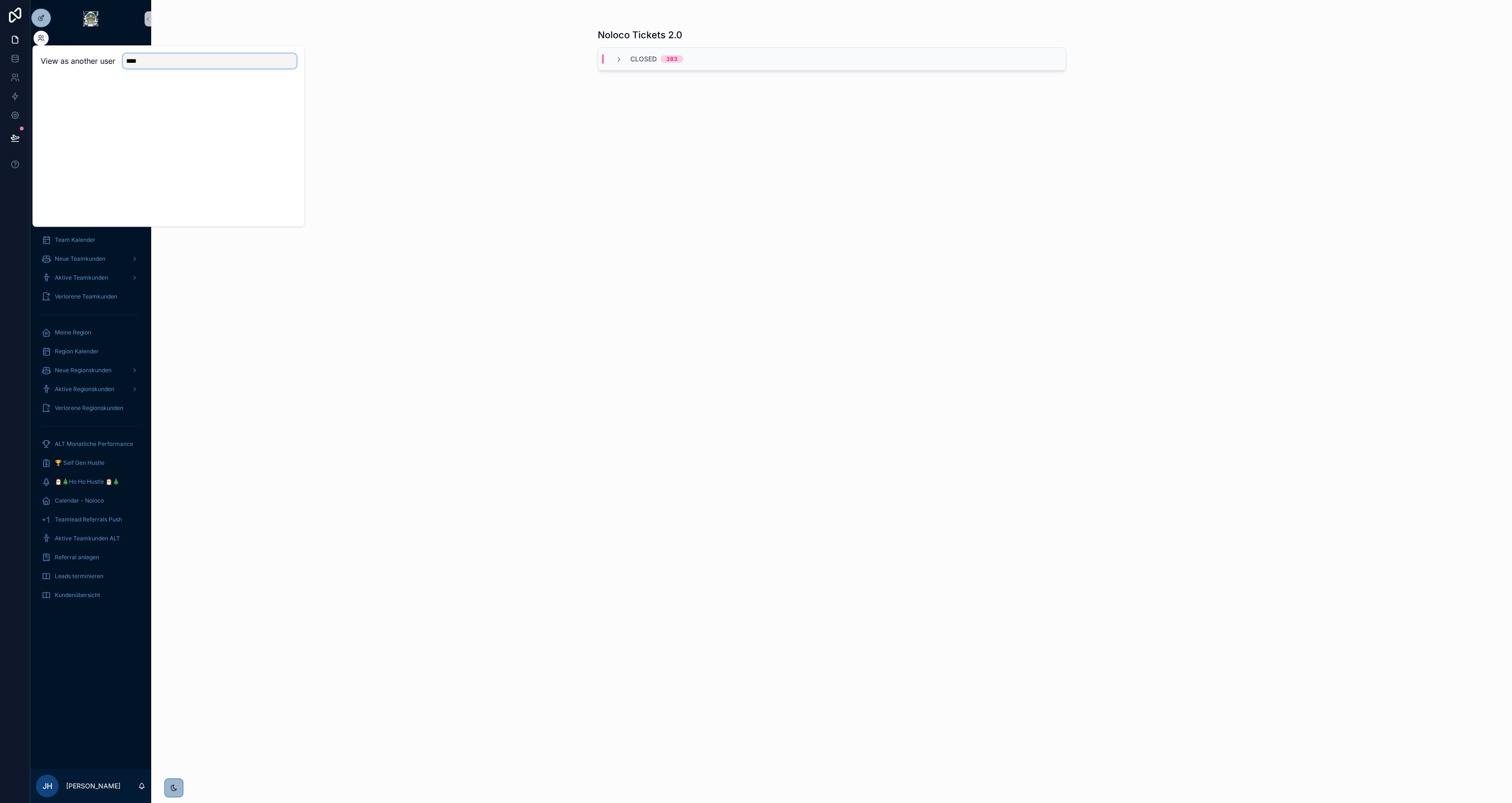
click at [162, 64] on input "****" at bounding box center [209, 61] width 174 height 15
type input "******"
click at [291, 95] on button "Select" at bounding box center [284, 96] width 25 height 14
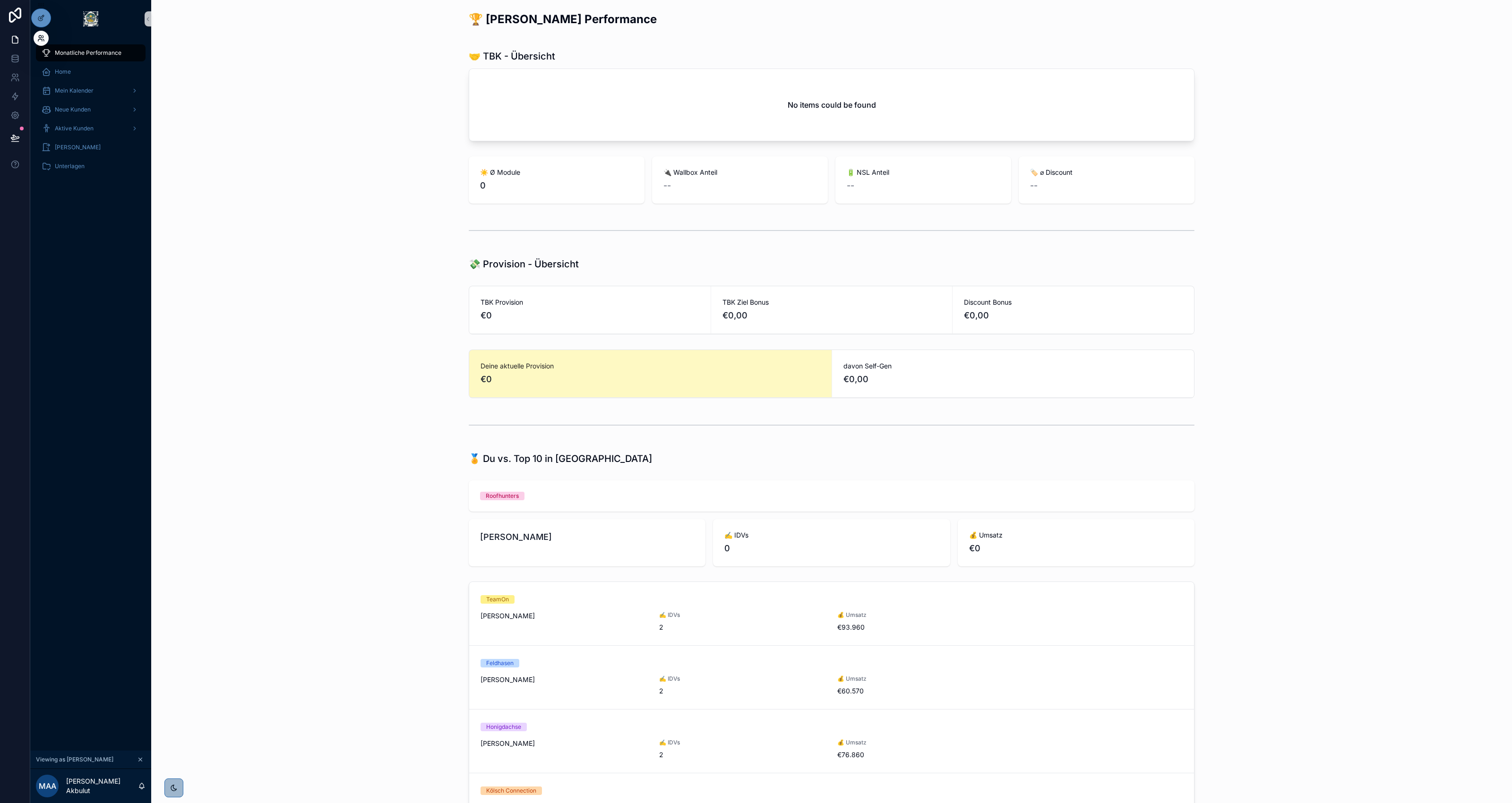
click at [41, 34] on icon at bounding box center [41, 38] width 8 height 8
click at [379, 226] on div "scrollable content" at bounding box center [832, 231] width 1346 height 32
click at [97, 90] on div "Mein Kalender" at bounding box center [90, 91] width 98 height 15
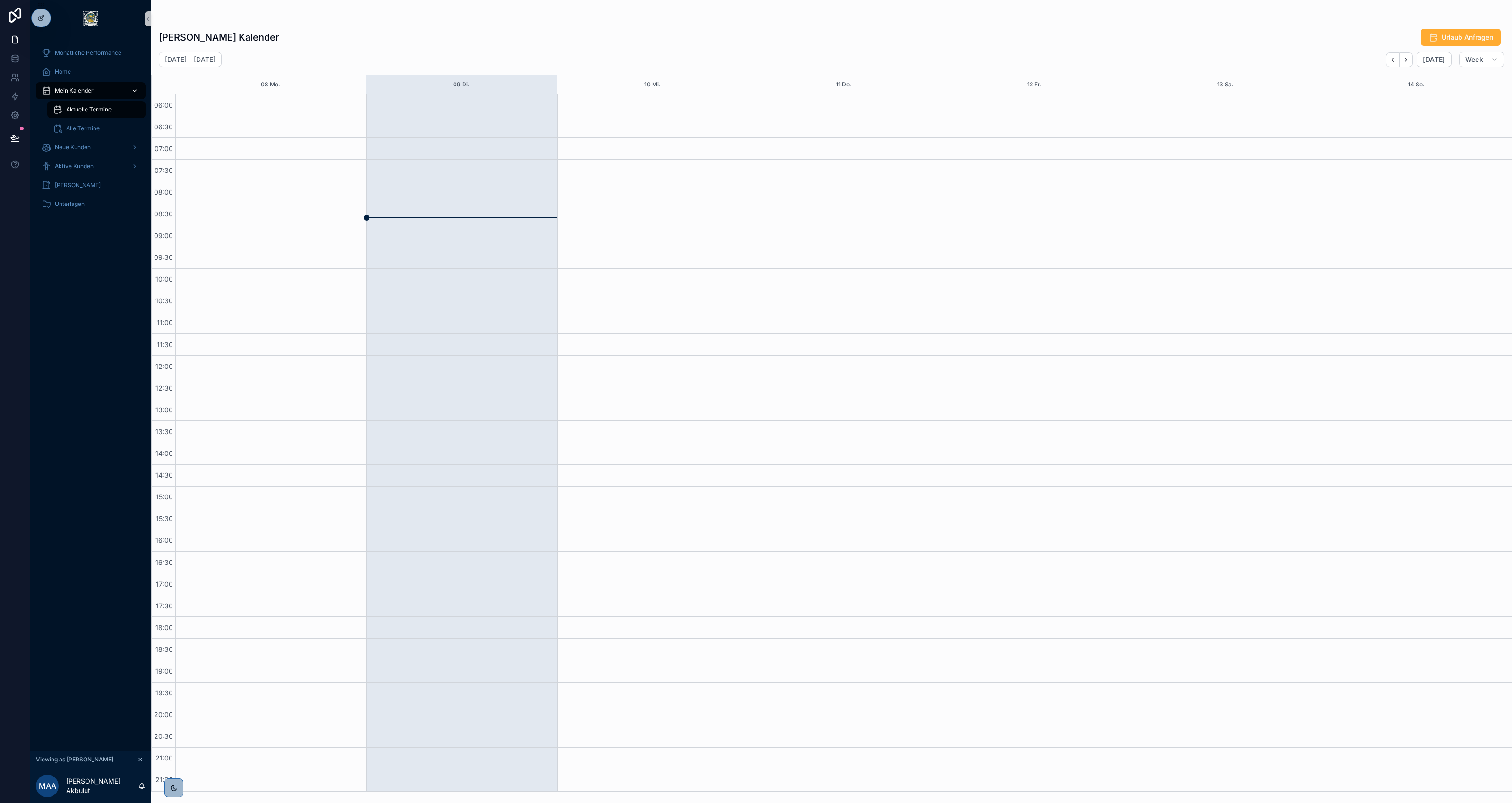
scroll to position [1, 0]
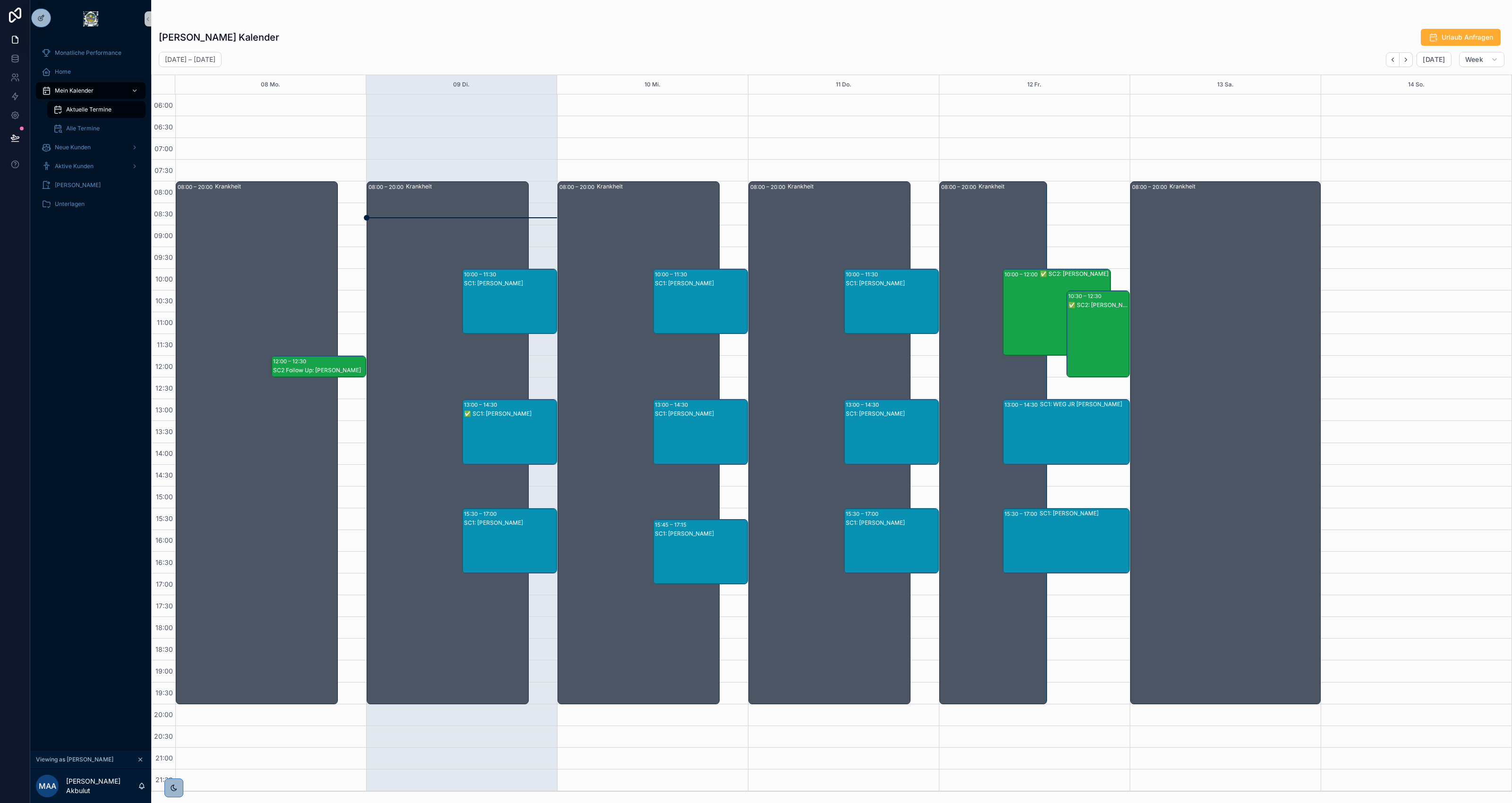
click at [482, 289] on div "10:00 – 11:30 SC1: Olaf Lehmann" at bounding box center [509, 301] width 95 height 64
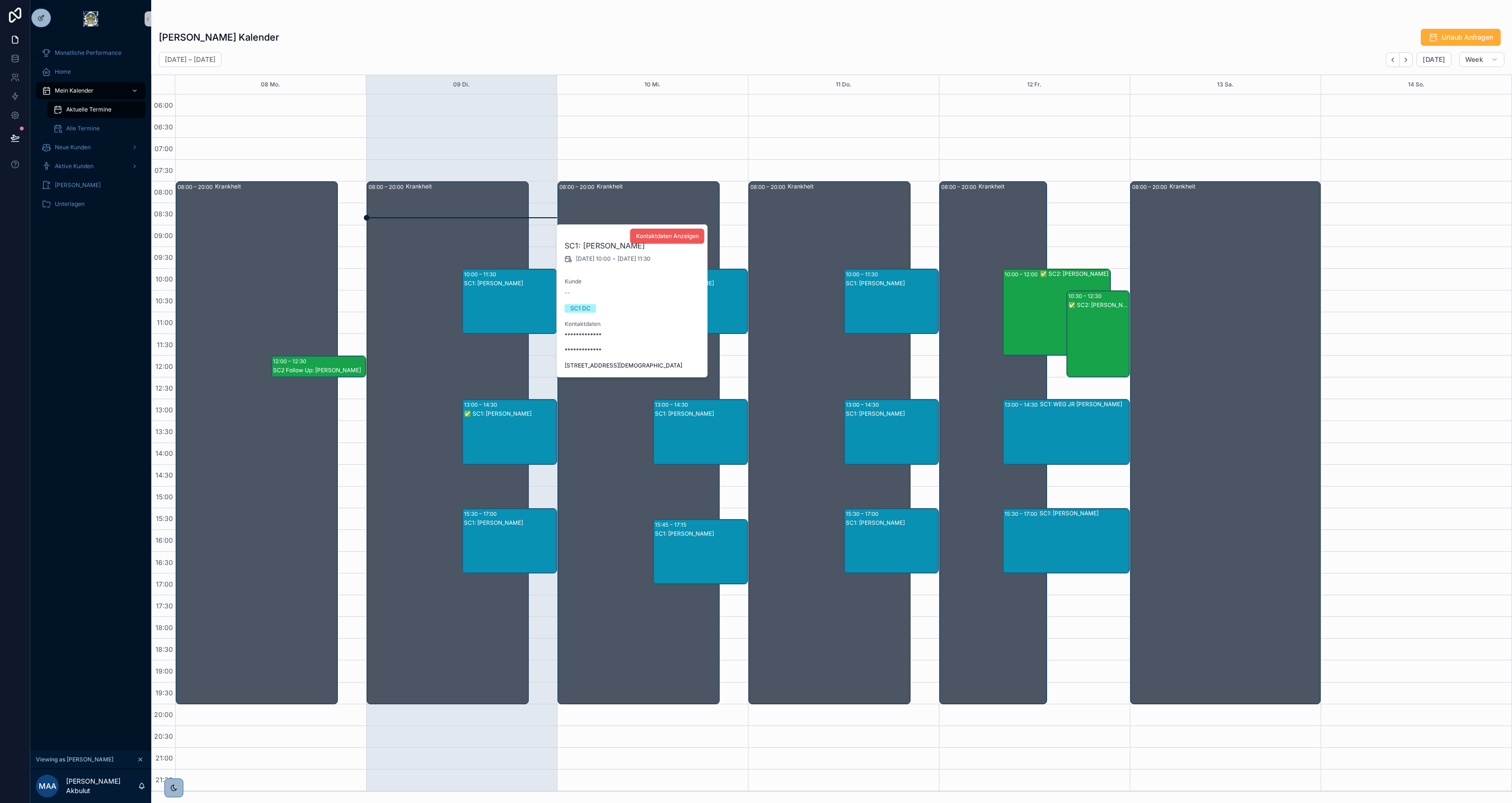
click at [681, 235] on span "Kontaktdaten Anzeigen" at bounding box center [668, 236] width 63 height 8
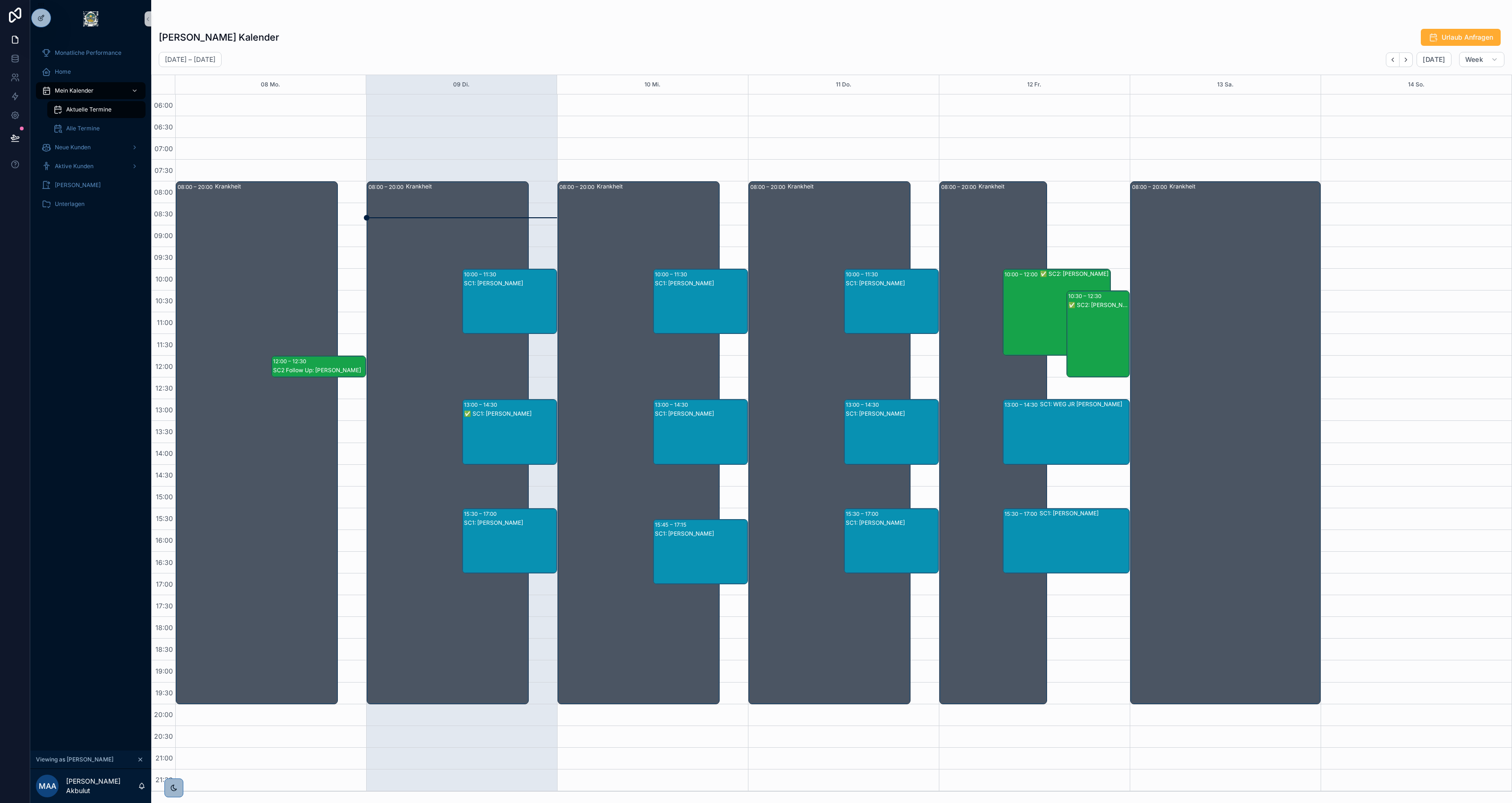
drag, startPoint x: 647, startPoint y: 364, endPoint x: 563, endPoint y: 367, distance: 84.1
drag, startPoint x: 563, startPoint y: 367, endPoint x: 489, endPoint y: 275, distance: 118.1
click at [507, 280] on div "SC1: Olaf Lehmann" at bounding box center [510, 311] width 92 height 63
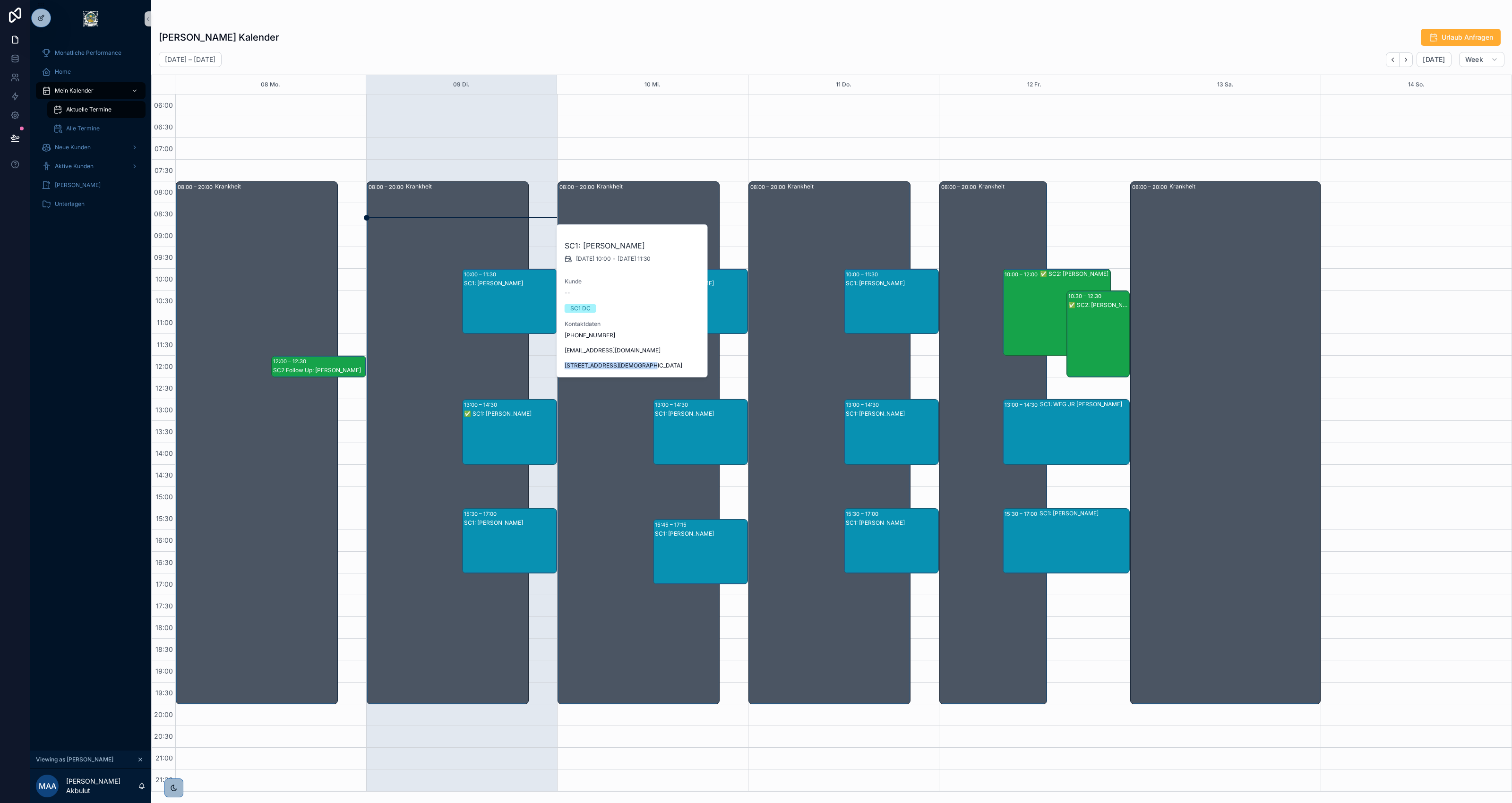
drag, startPoint x: 620, startPoint y: 366, endPoint x: 563, endPoint y: 364, distance: 57.0
click at [563, 364] on div "SC1: Olaf Lehmann 9.9.2025 10:00 - 9.9.2025 11:30 Kunde -- SC1 DC Kontaktdaten …" at bounding box center [633, 301] width 151 height 152
copy span "Pfadgasse 95, 68647 Biblis"
drag, startPoint x: 631, startPoint y: 245, endPoint x: 555, endPoint y: 246, distance: 76.0
click at [555, 246] on div "Monatliche Performance Home Mein Kalender Aktuelle Termine Alle Termine Neue Ku…" at bounding box center [771, 402] width 1482 height 803
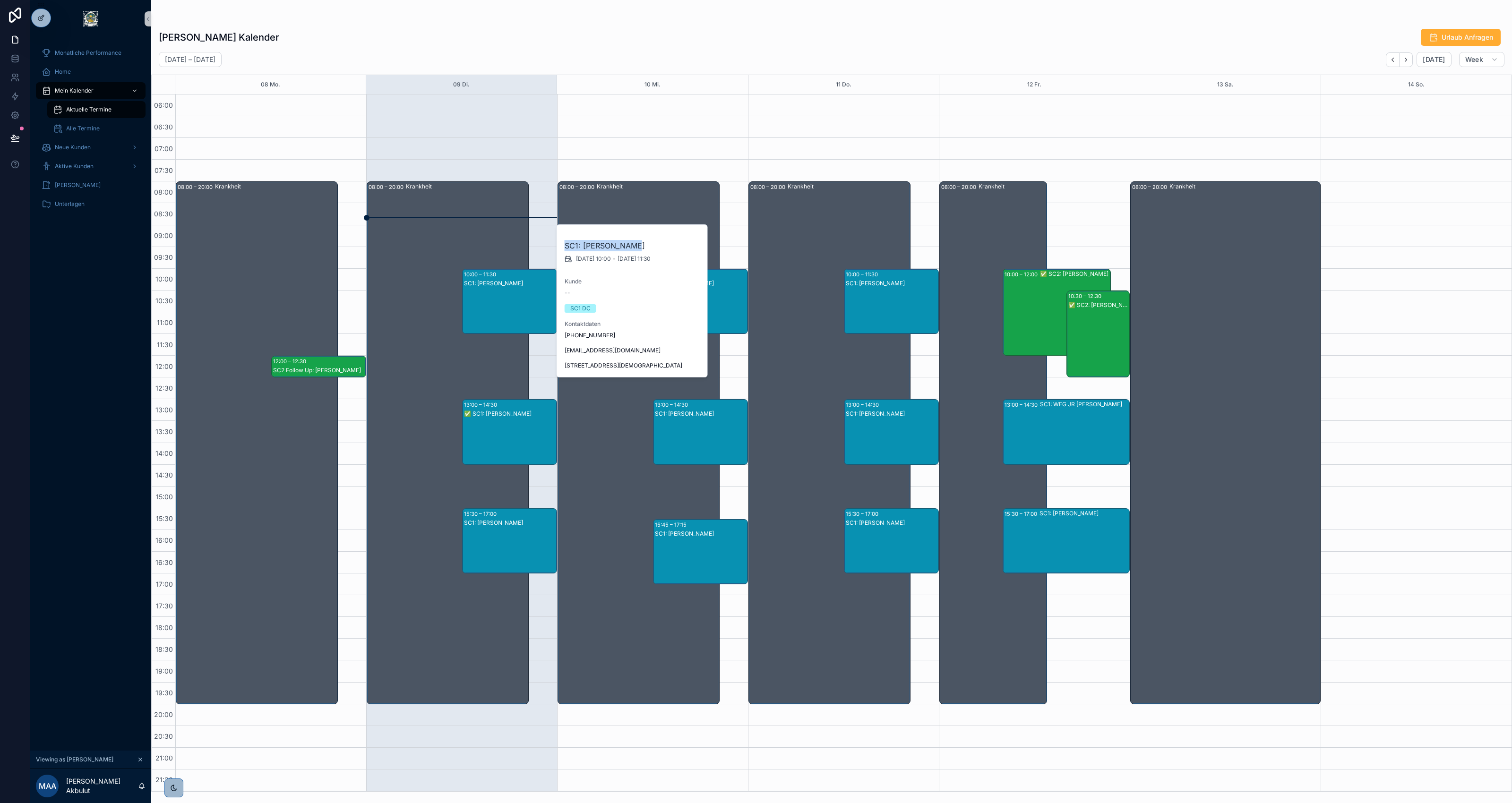
copy div "SC1: Olaf Lehmann"
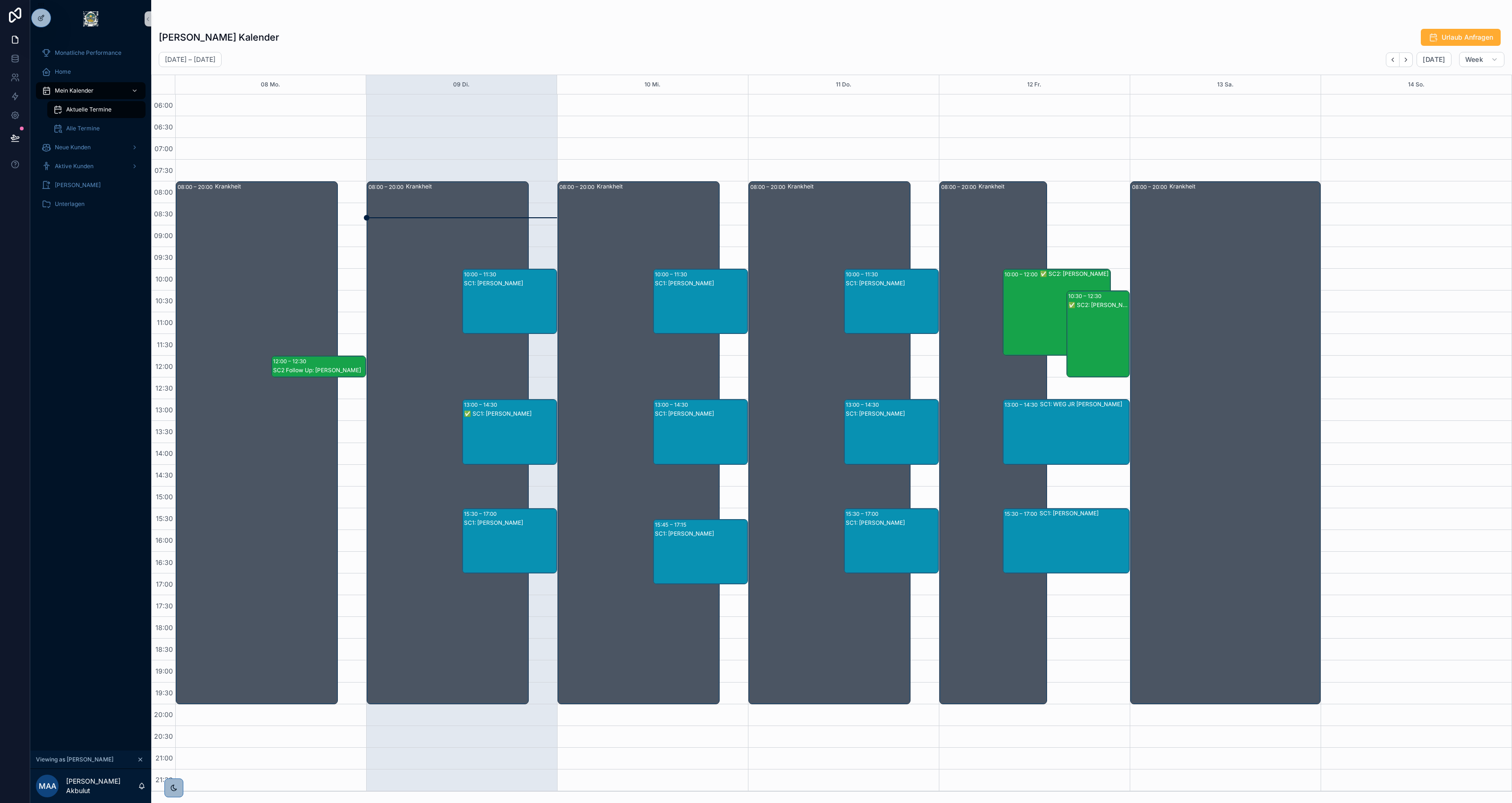
click at [530, 417] on div "✅ SC1: Dieter Kraft" at bounding box center [510, 441] width 92 height 63
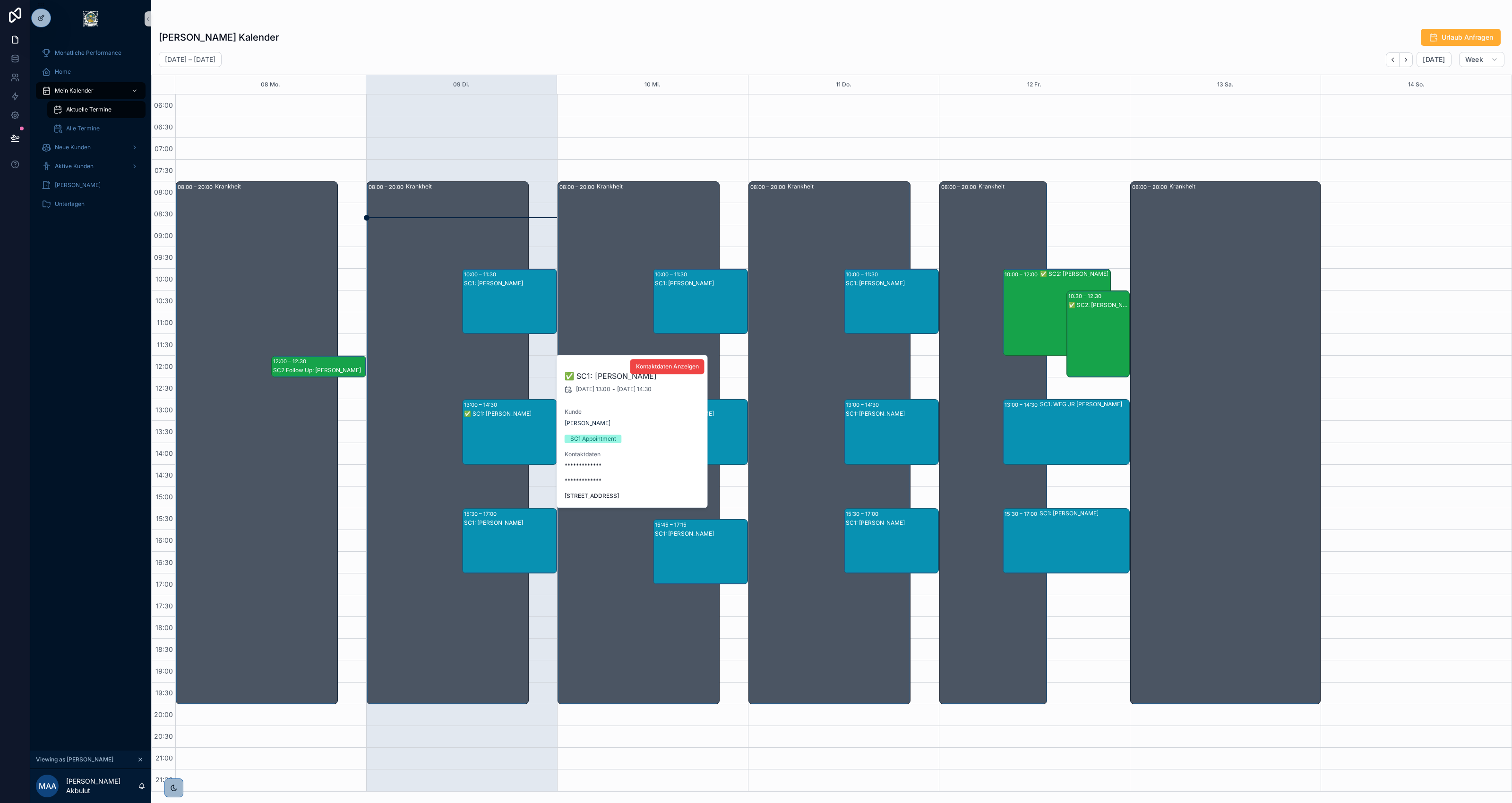
drag, startPoint x: 668, startPoint y: 492, endPoint x: 564, endPoint y: 491, distance: 104.0
click at [564, 491] on div "**********" at bounding box center [633, 431] width 151 height 152
copy span "Wiesenweg 7c, 64372 Ober-Ramstadt"
click at [480, 29] on div "Mikail Akbulut's Kalender Urlaub Anfragen" at bounding box center [832, 37] width 1346 height 18
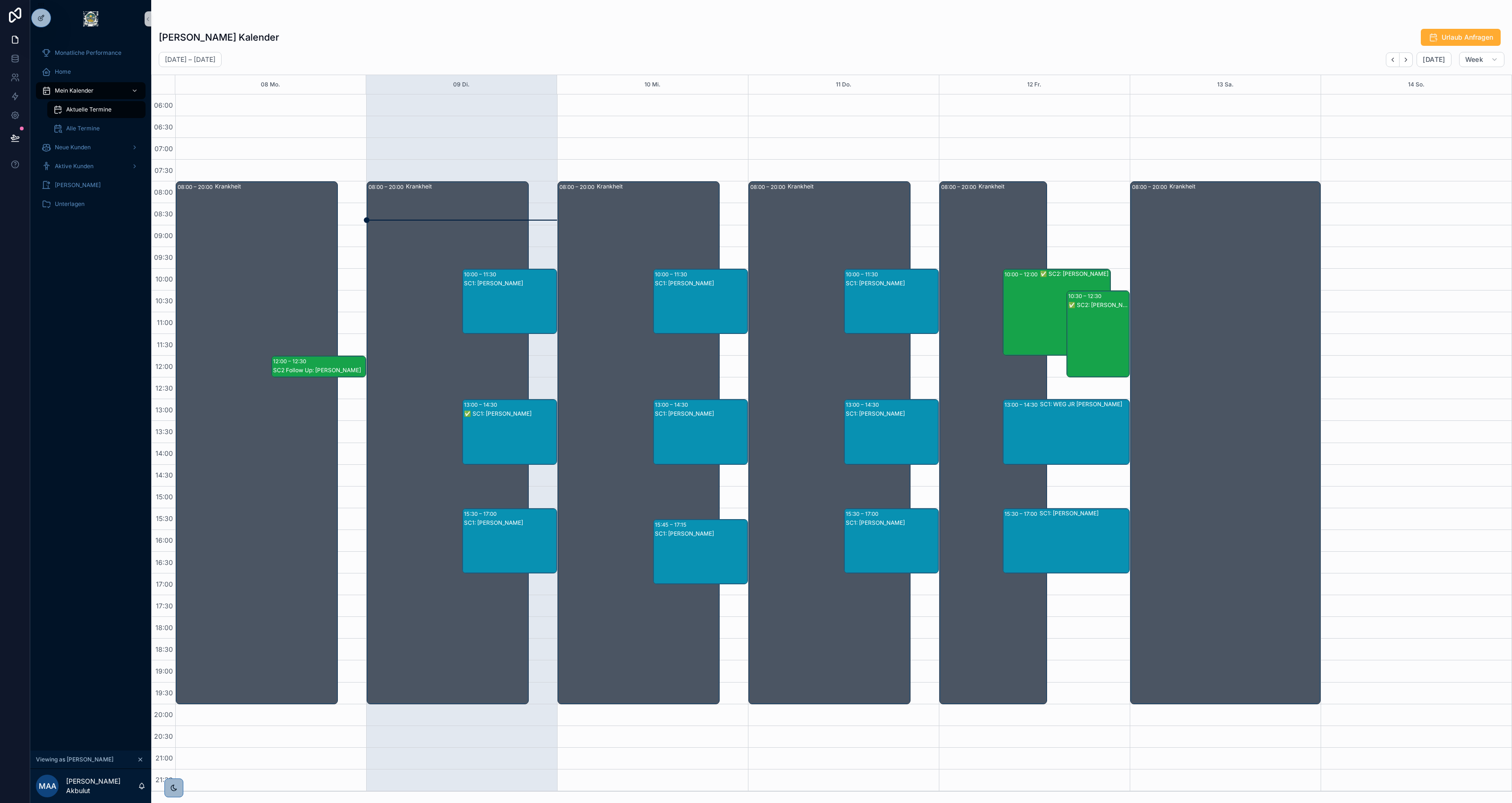
click at [1052, 423] on div "SC1: WEG JR Andreas Lembach" at bounding box center [1084, 432] width 89 height 63
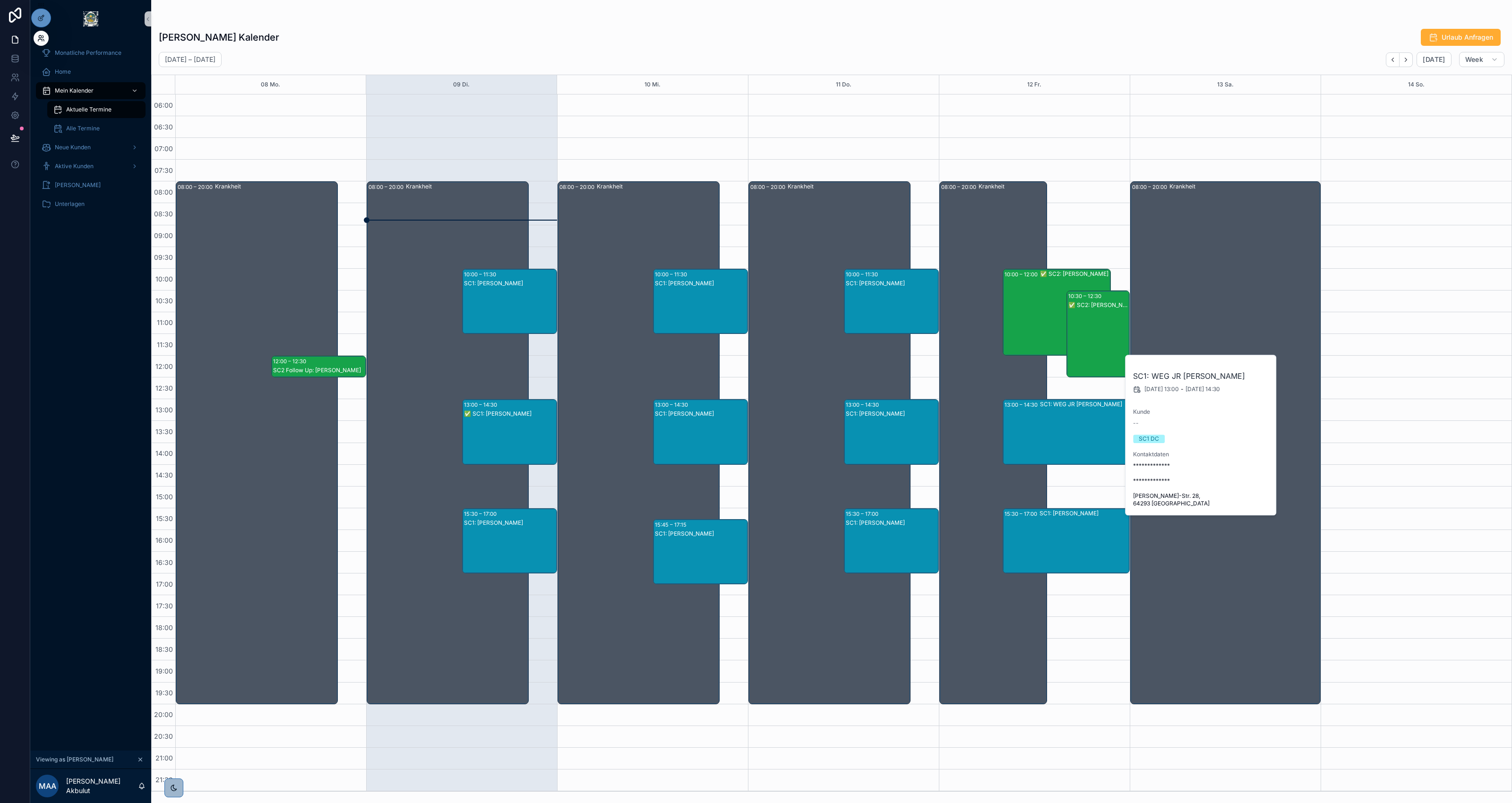
click at [39, 39] on icon at bounding box center [41, 38] width 8 height 8
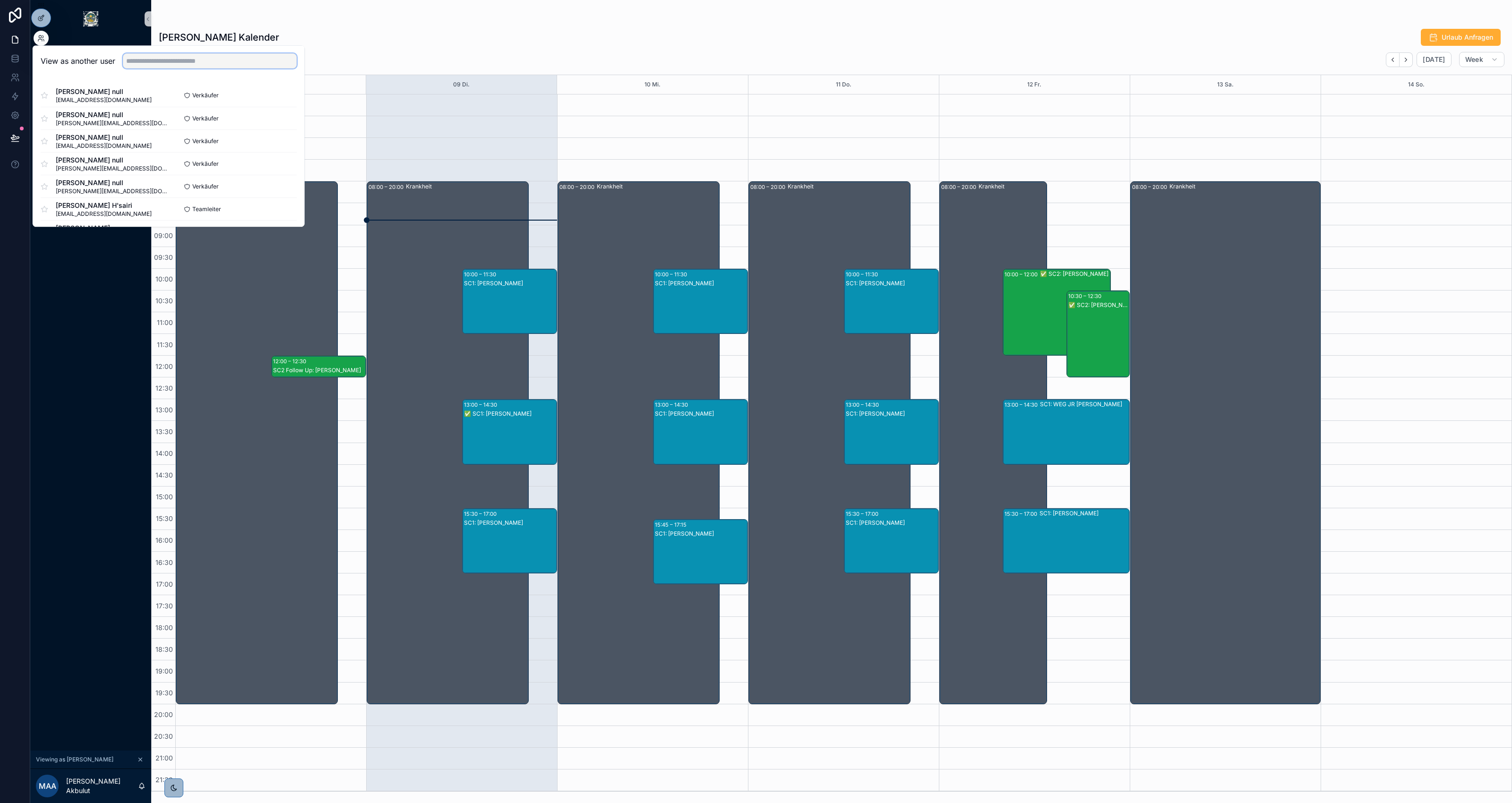
click at [166, 64] on input "text" at bounding box center [209, 61] width 174 height 15
type input "**********"
click at [284, 95] on button "Select" at bounding box center [284, 96] width 25 height 14
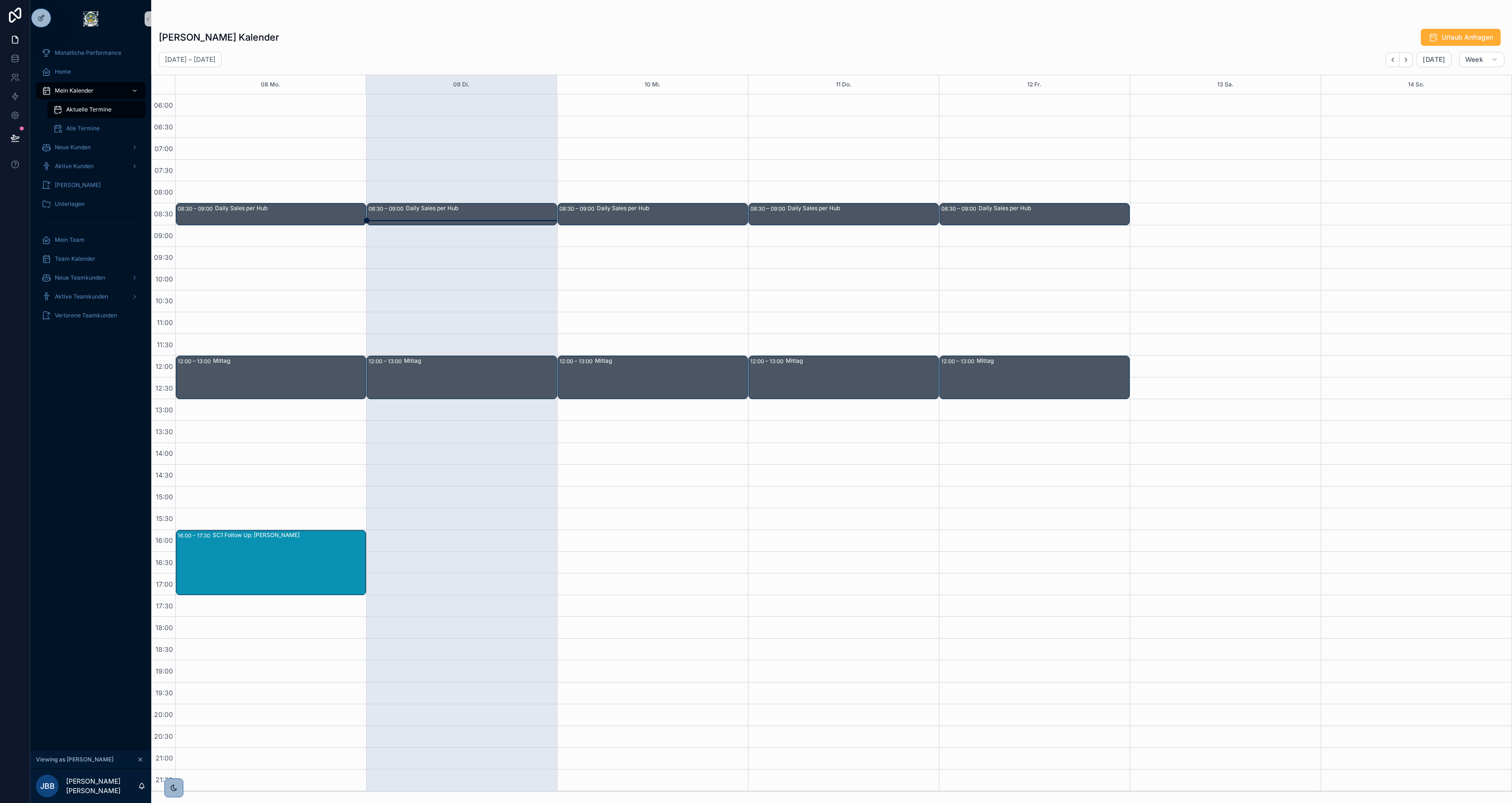
click at [912, 32] on div "[PERSON_NAME] Kalender Urlaub Anfragen" at bounding box center [832, 37] width 1346 height 18
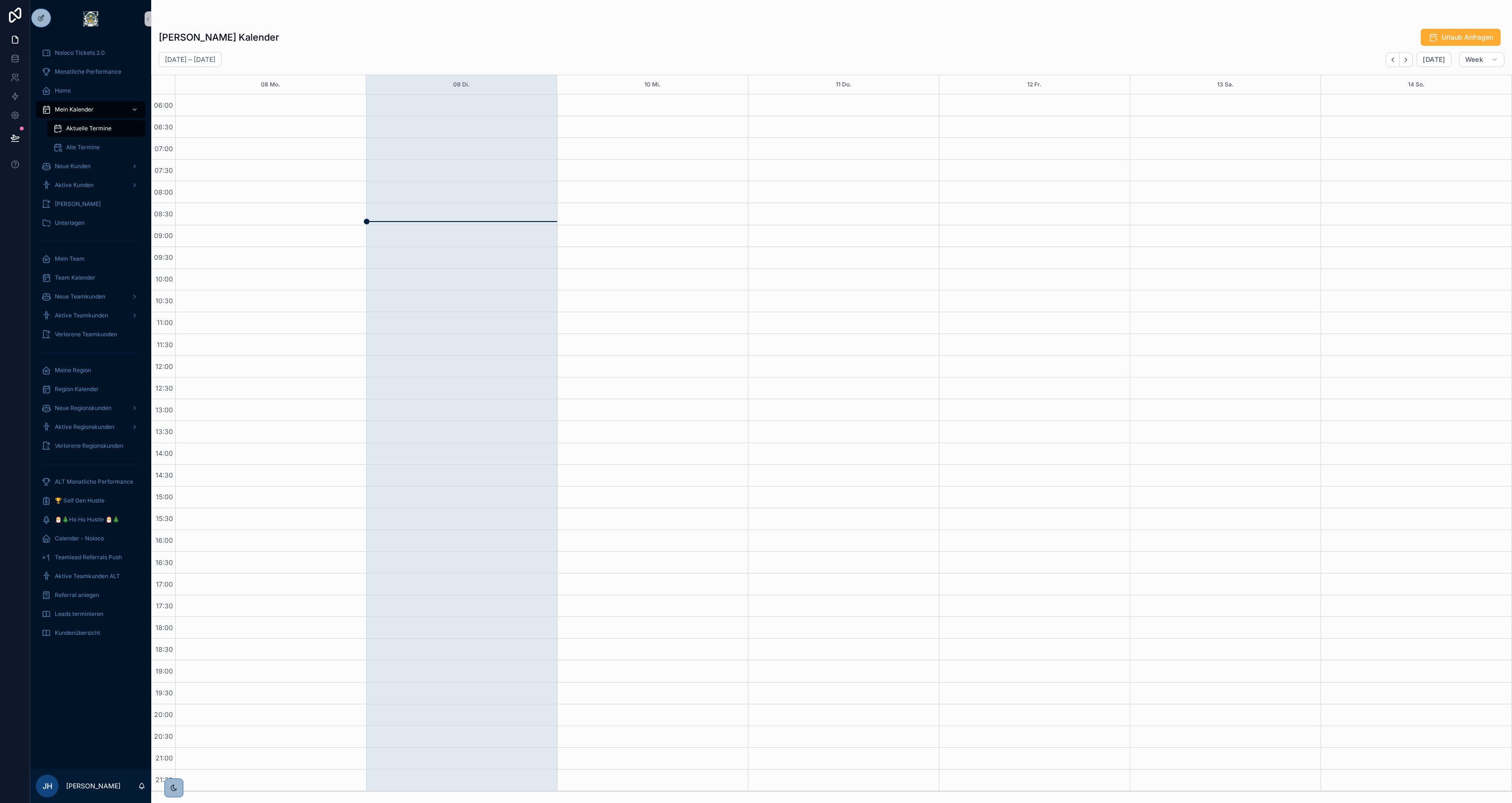
click at [667, 22] on div "[PERSON_NAME] Kalender Urlaub Anfragen [DATE] – [DATE] [DATE] Week 08 Mo. 09 Di…" at bounding box center [832, 407] width 1361 height 769
click at [1226, 32] on div "[PERSON_NAME] Kalender Urlaub Anfragen" at bounding box center [832, 37] width 1346 height 18
